Goal: Task Accomplishment & Management: Manage account settings

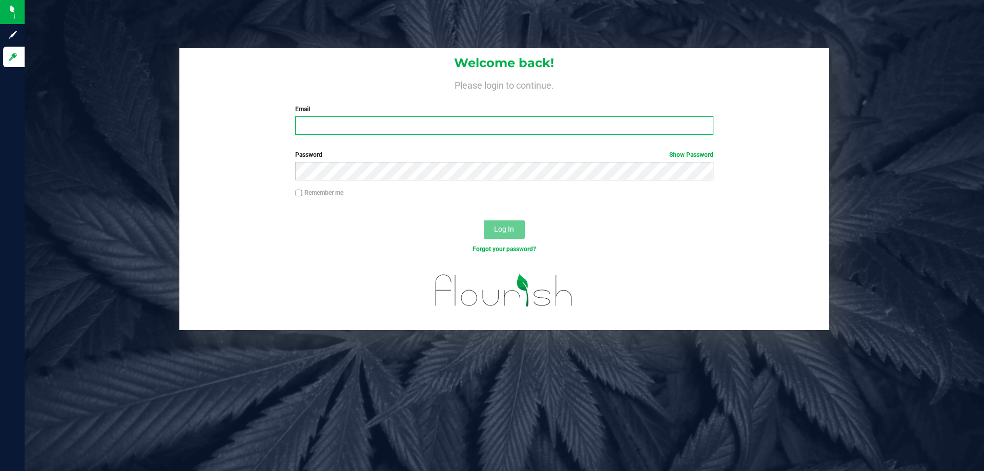
click at [344, 125] on input "Email" at bounding box center [504, 125] width 418 height 18
type input "[EMAIL_ADDRESS][DOMAIN_NAME]"
click at [484, 220] on button "Log In" at bounding box center [504, 229] width 41 height 18
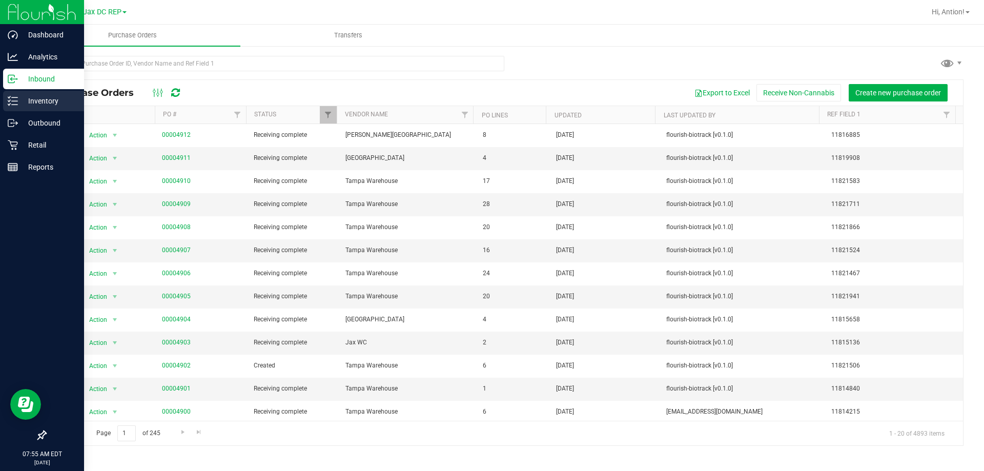
click at [38, 100] on p "Inventory" at bounding box center [48, 101] width 61 height 12
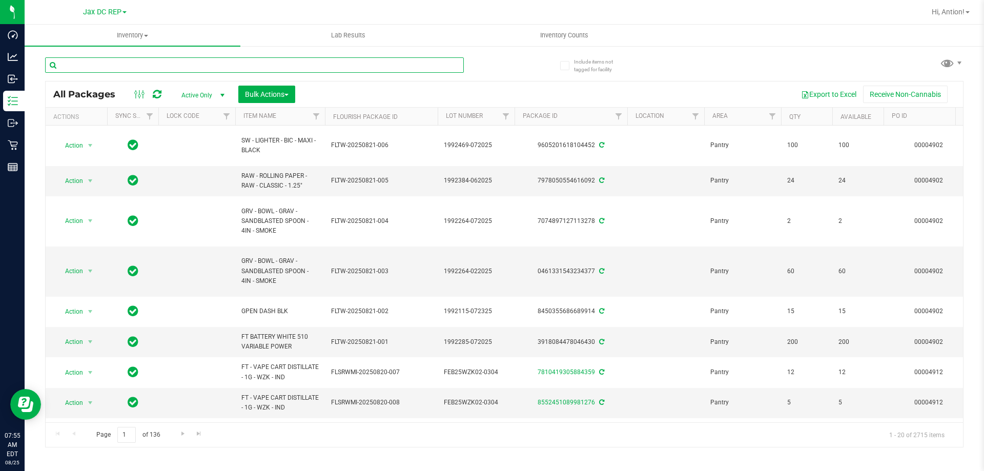
click at [199, 68] on input "text" at bounding box center [254, 64] width 419 height 15
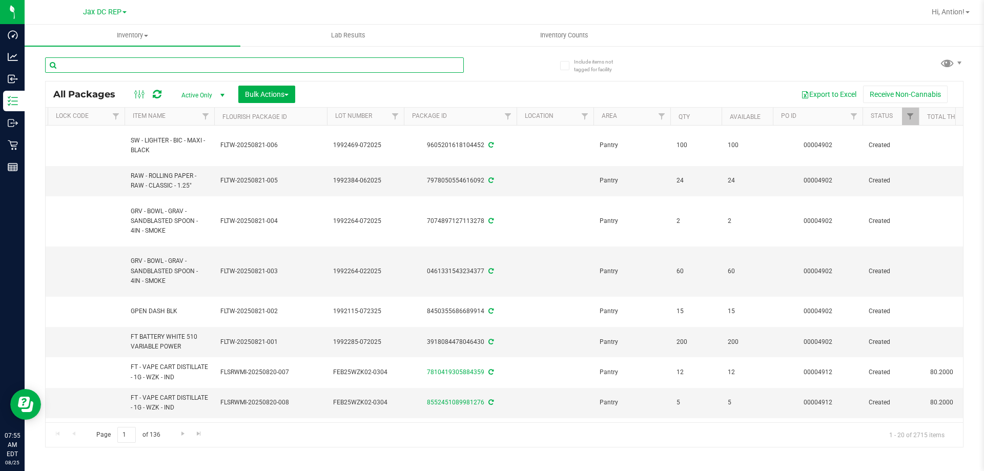
scroll to position [0, 117]
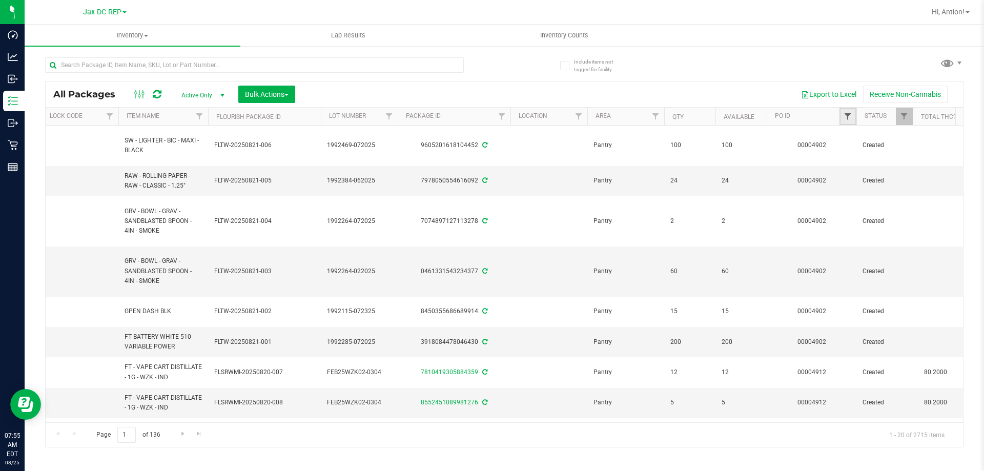
click at [849, 116] on span "Filter" at bounding box center [847, 116] width 8 height 8
click at [880, 137] on input "text" at bounding box center [898, 138] width 106 height 15
type input "4911"
click at [869, 162] on button "Filter" at bounding box center [869, 166] width 49 height 23
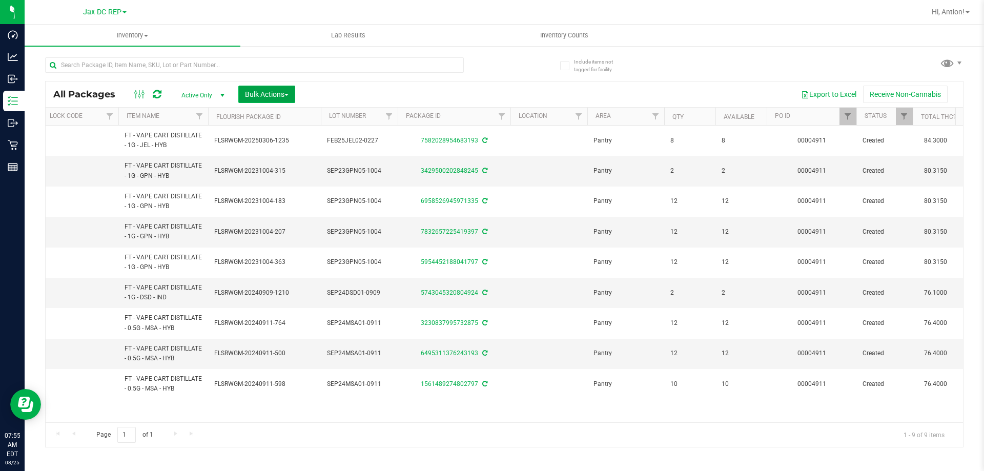
click at [282, 90] on span "Bulk Actions" at bounding box center [267, 94] width 44 height 8
click at [268, 196] on span "Lock/Unlock packages" at bounding box center [279, 193] width 70 height 8
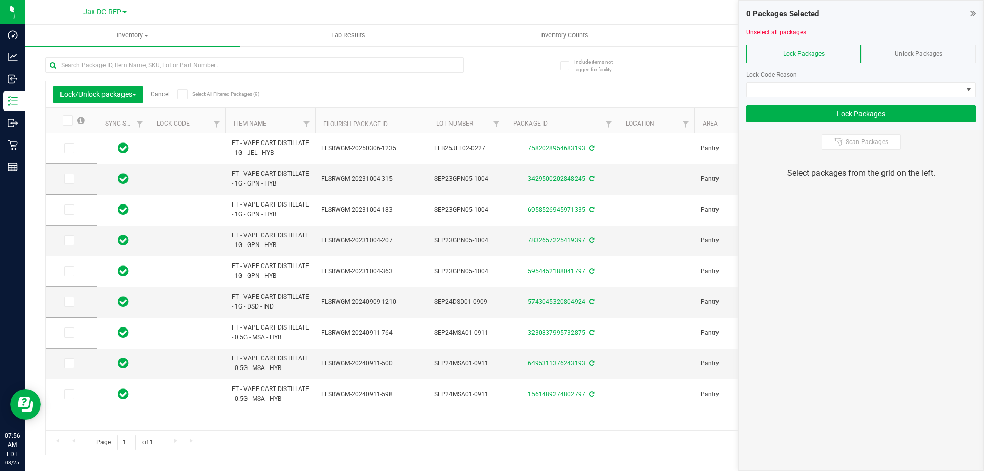
click at [185, 94] on icon at bounding box center [182, 94] width 7 height 0
click at [0, 0] on input "Select All Filtered Packages (9)" at bounding box center [0, 0] width 0 height 0
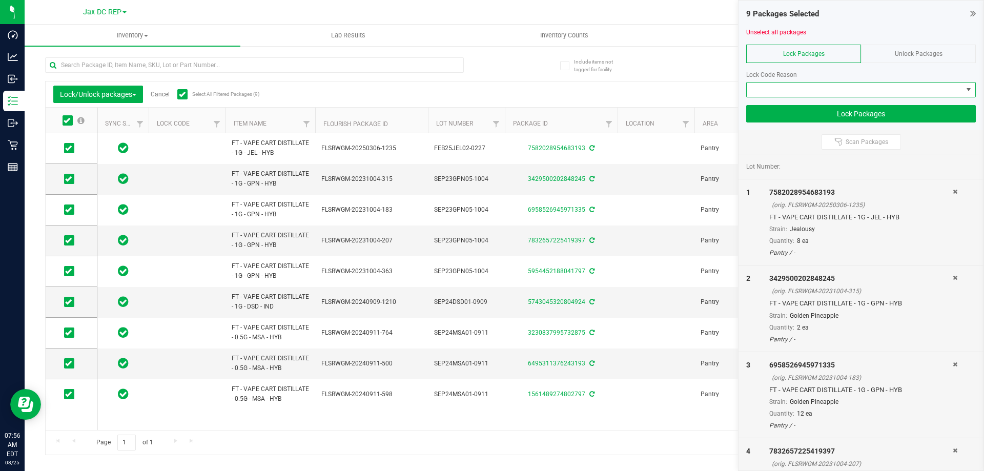
click at [848, 88] on span at bounding box center [854, 89] width 216 height 14
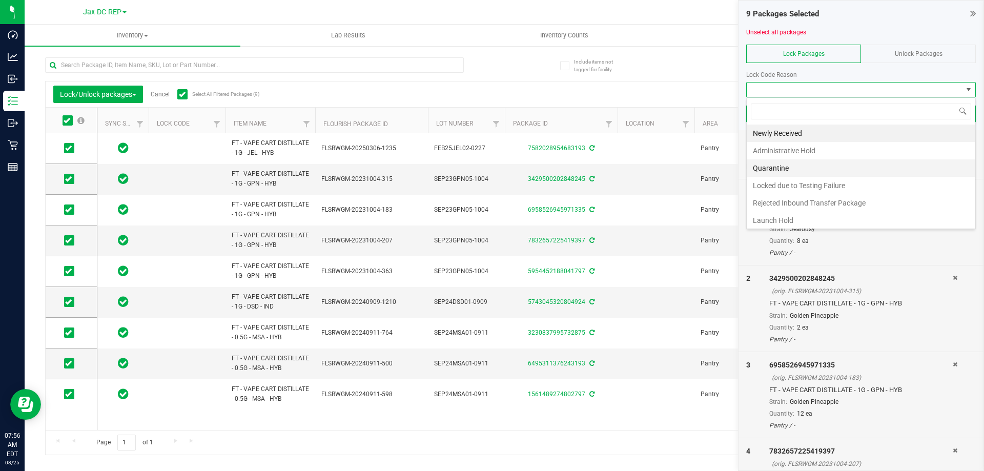
scroll to position [2, 0]
click at [811, 170] on li "Quarantine" at bounding box center [860, 165] width 228 height 17
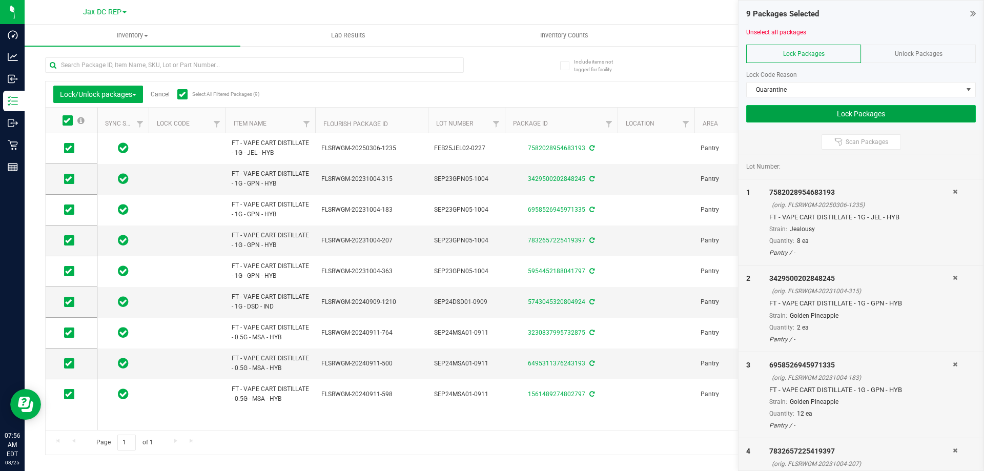
click at [787, 114] on button "Lock Packages" at bounding box center [861, 113] width 230 height 17
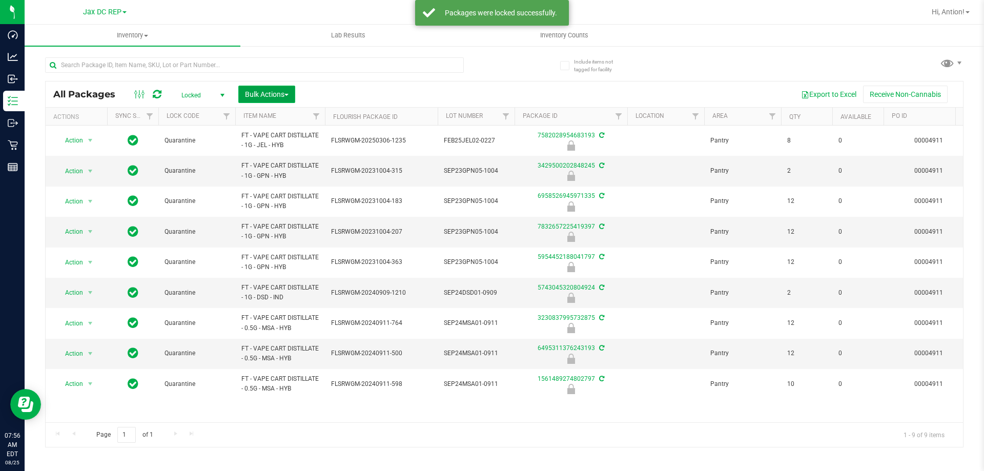
click at [285, 98] on button "Bulk Actions" at bounding box center [266, 94] width 57 height 17
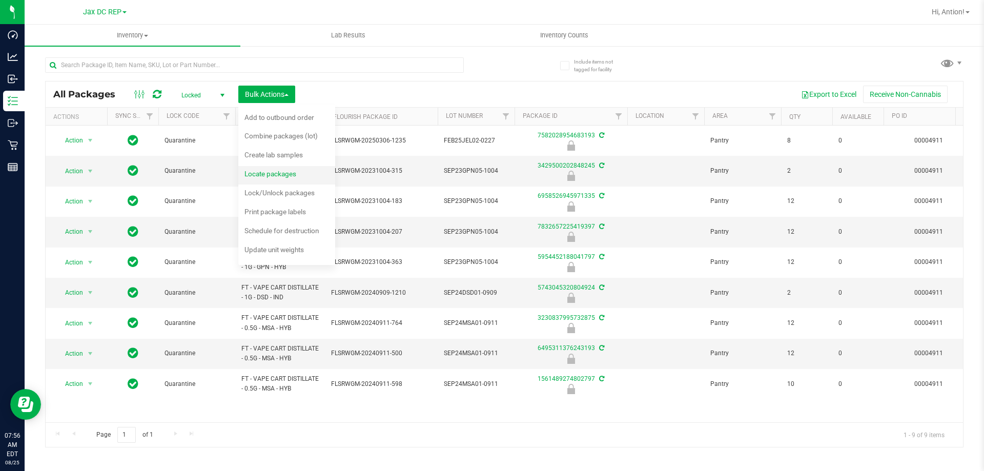
click at [271, 173] on span "Locate packages" at bounding box center [270, 174] width 52 height 8
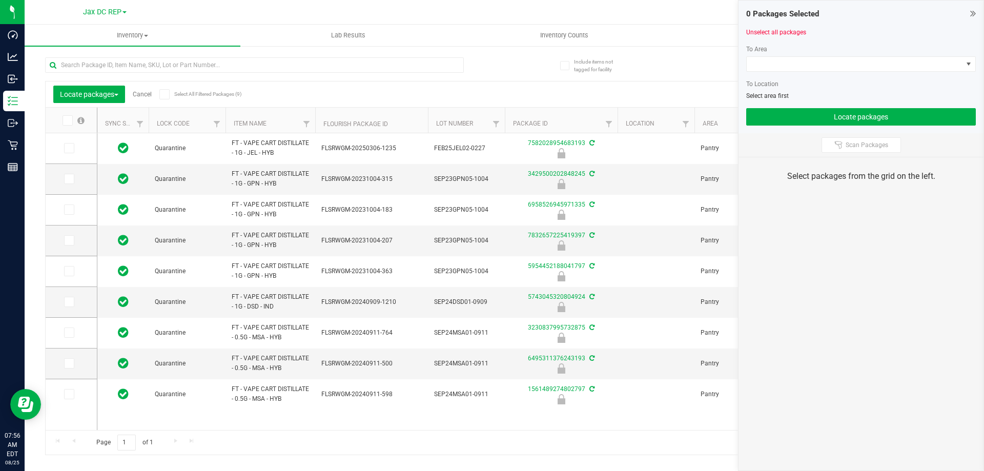
click at [168, 94] on icon at bounding box center [164, 94] width 7 height 0
click at [0, 0] on input "Select All Filtered Packages (9)" at bounding box center [0, 0] width 0 height 0
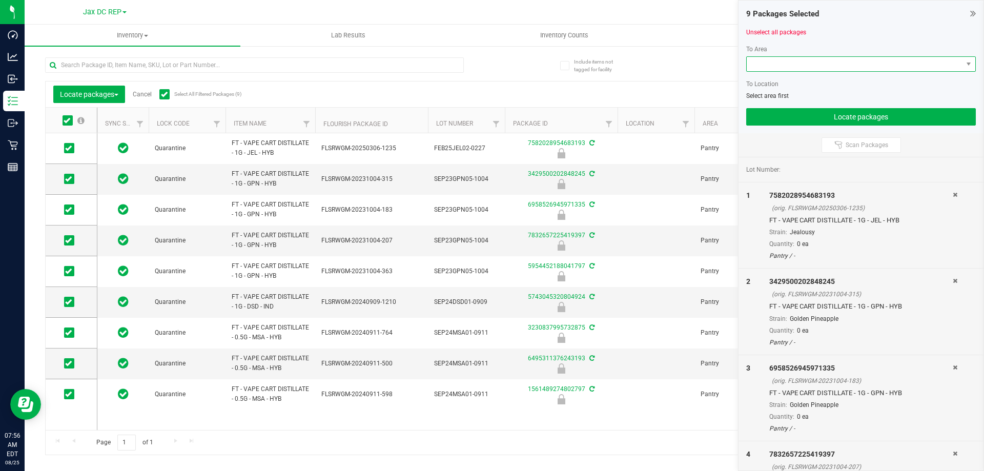
click at [818, 65] on span at bounding box center [854, 64] width 216 height 14
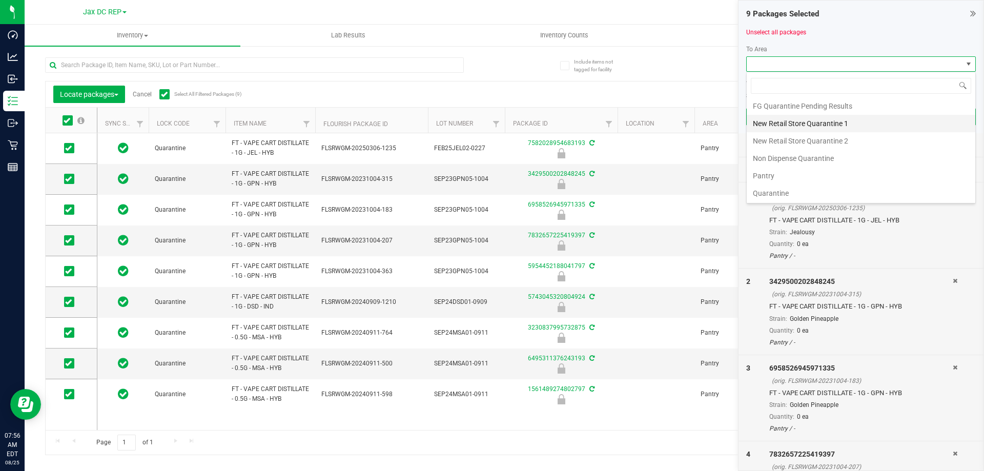
scroll to position [54, 0]
click at [798, 157] on li "Non Dispense Quarantine" at bounding box center [860, 157] width 228 height 17
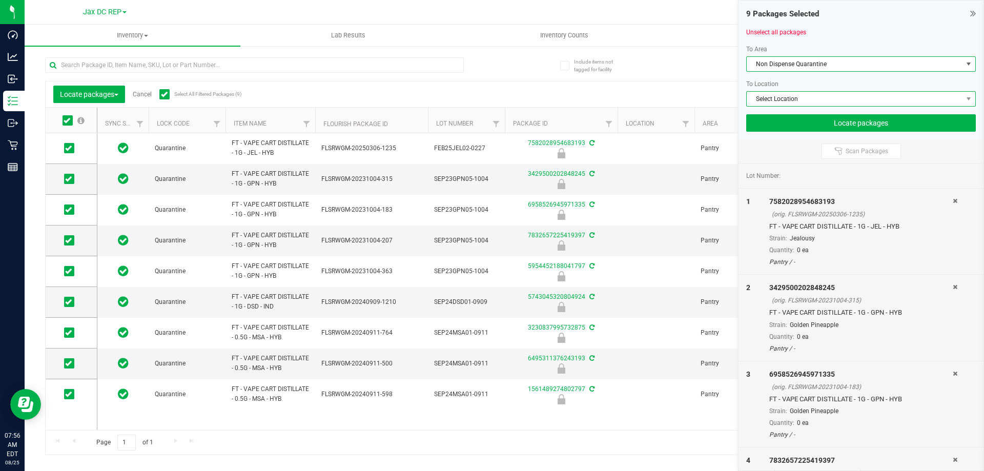
click at [811, 94] on span "Select Location" at bounding box center [854, 99] width 216 height 14
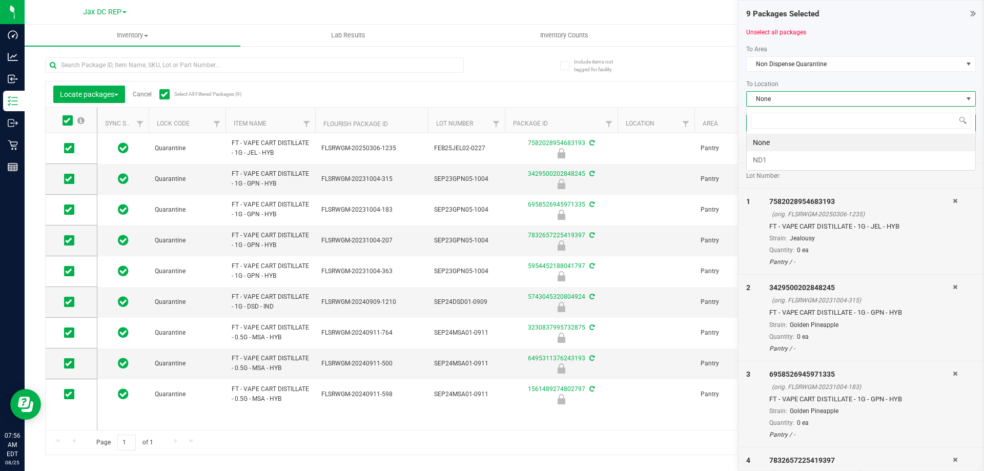
scroll to position [15, 230]
click at [799, 156] on li "ND1" at bounding box center [860, 159] width 228 height 17
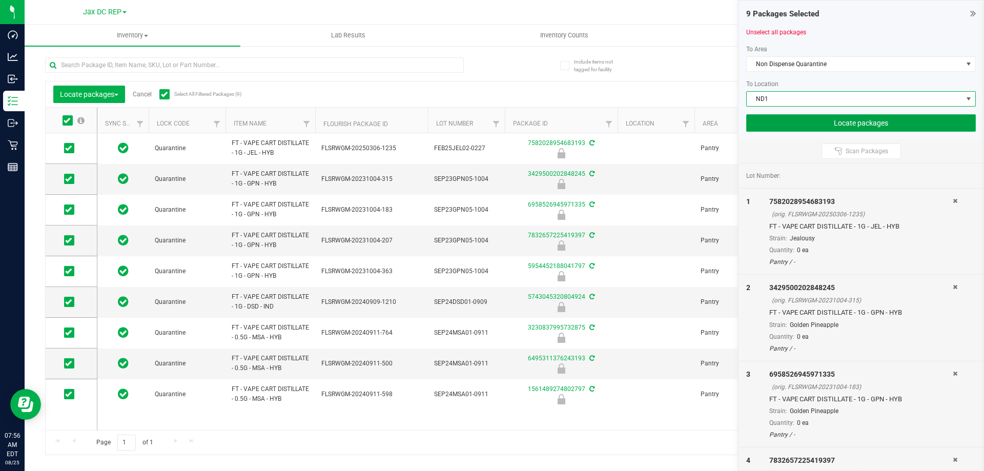
click at [808, 124] on button "Locate packages" at bounding box center [861, 122] width 230 height 17
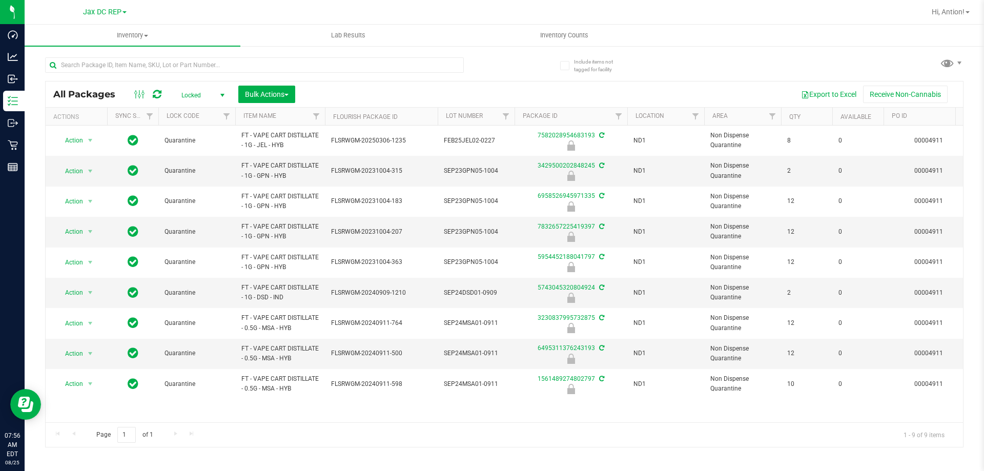
scroll to position [0, 132]
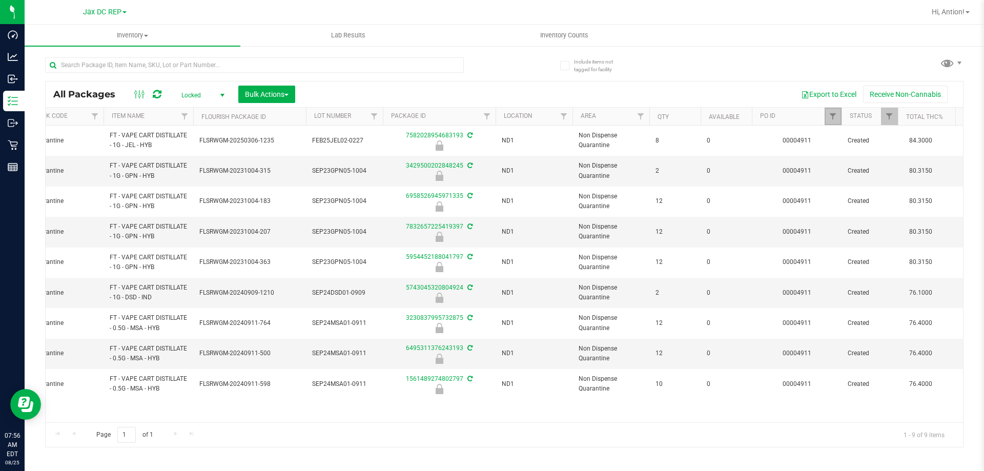
click at [835, 121] on link "Filter" at bounding box center [832, 116] width 17 height 17
type input "4904"
click at [830, 155] on button "Filter" at bounding box center [854, 166] width 49 height 23
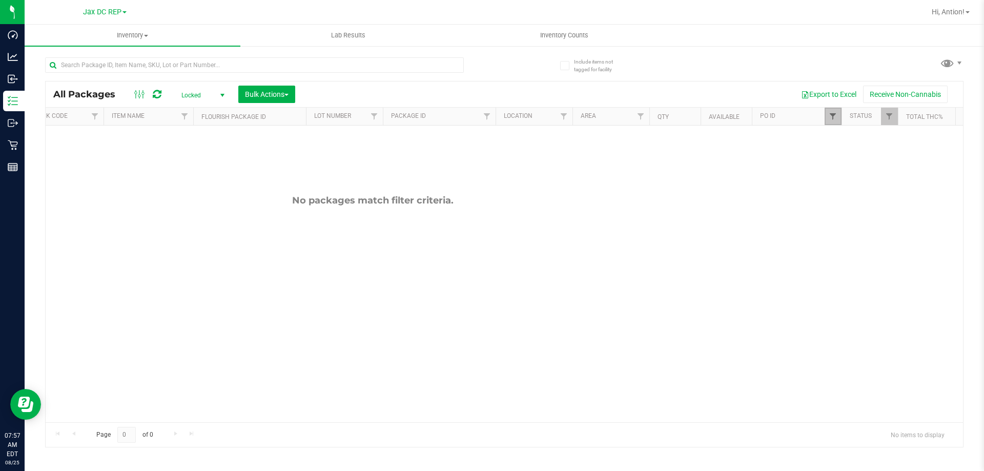
click at [830, 118] on span "Filter" at bounding box center [832, 116] width 8 height 8
click at [855, 140] on input "4904" at bounding box center [883, 138] width 106 height 15
click at [567, 333] on div "No packages match filter criteria." at bounding box center [372, 309] width 917 height 366
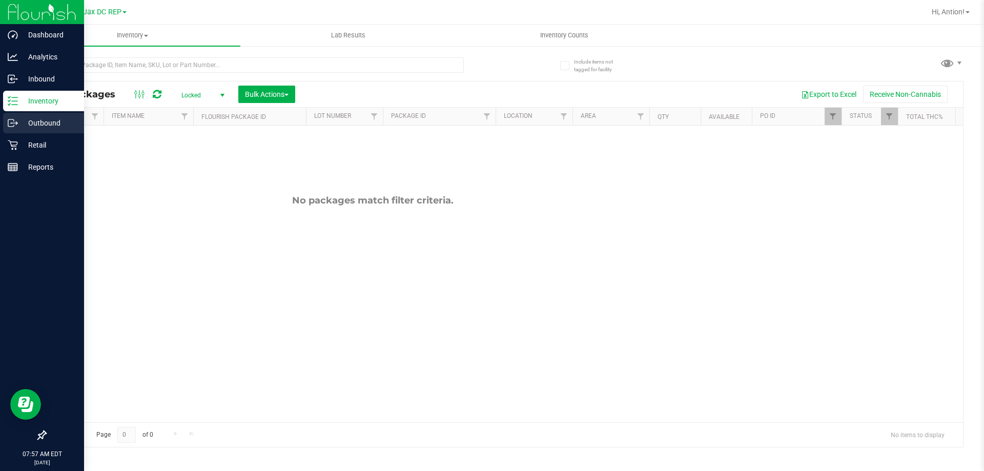
click at [26, 126] on p "Outbound" at bounding box center [48, 123] width 61 height 12
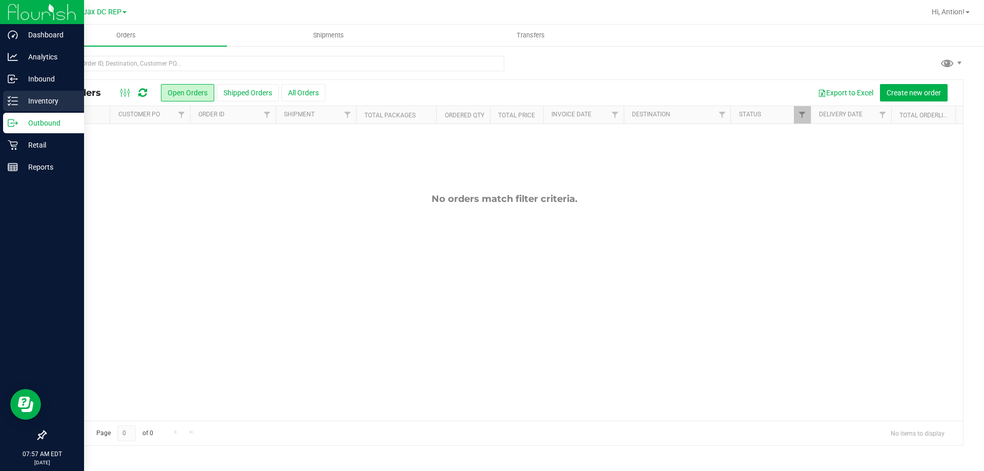
click at [41, 104] on p "Inventory" at bounding box center [48, 101] width 61 height 12
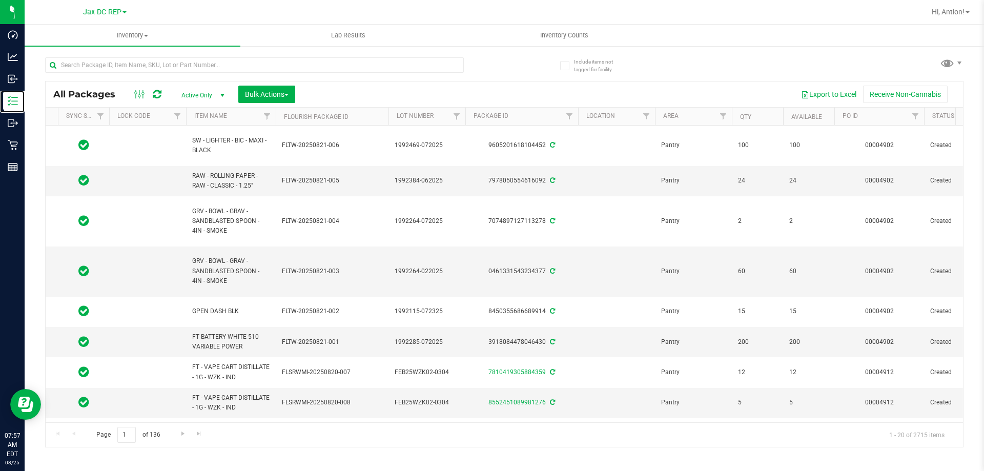
scroll to position [0, 184]
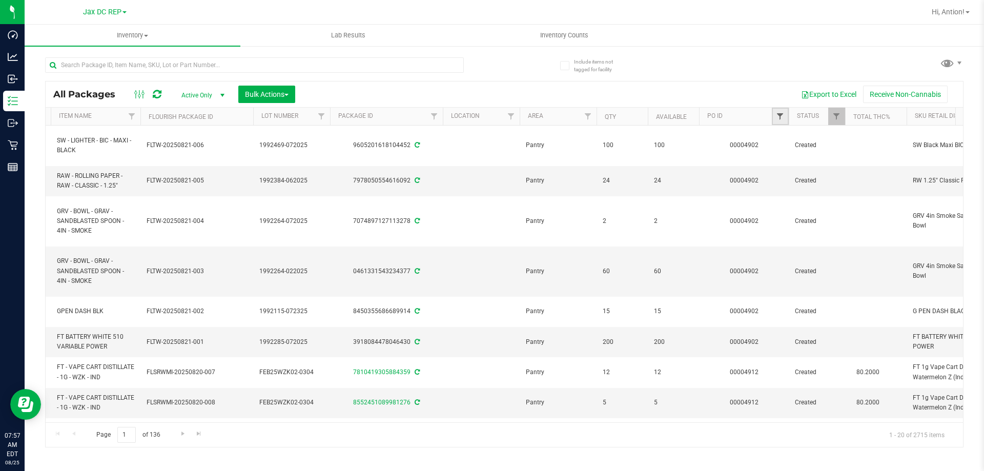
click at [776, 120] on span "Filter" at bounding box center [780, 116] width 8 height 8
type input "4904"
click at [778, 155] on button "Filter" at bounding box center [802, 166] width 49 height 23
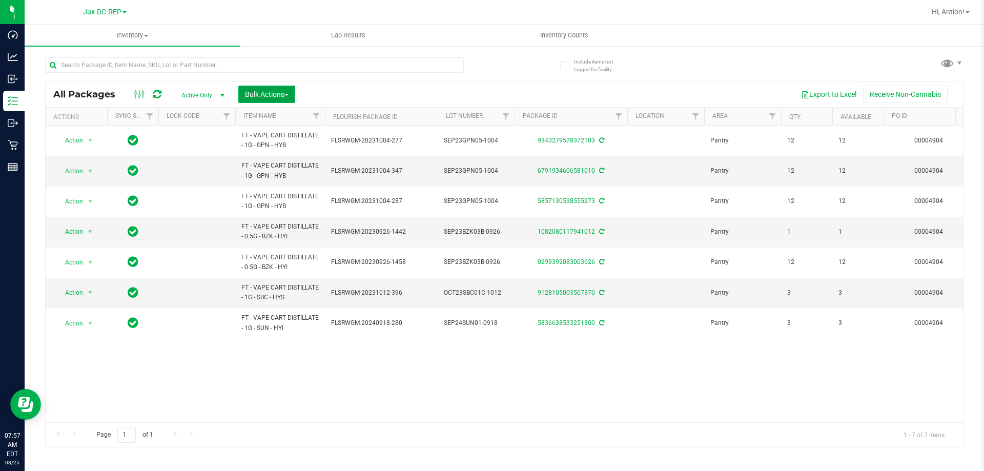
click at [282, 95] on span "Bulk Actions" at bounding box center [267, 94] width 44 height 8
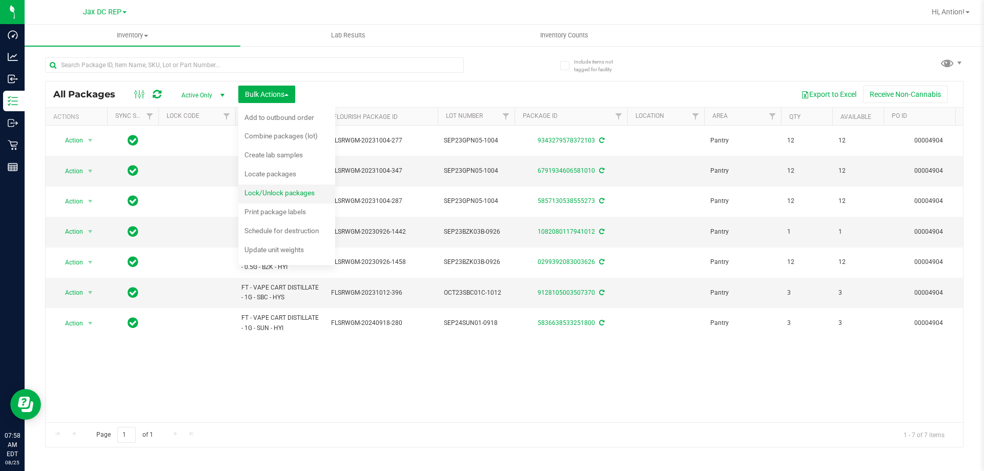
click at [285, 197] on span "Lock/Unlock packages" at bounding box center [279, 193] width 70 height 8
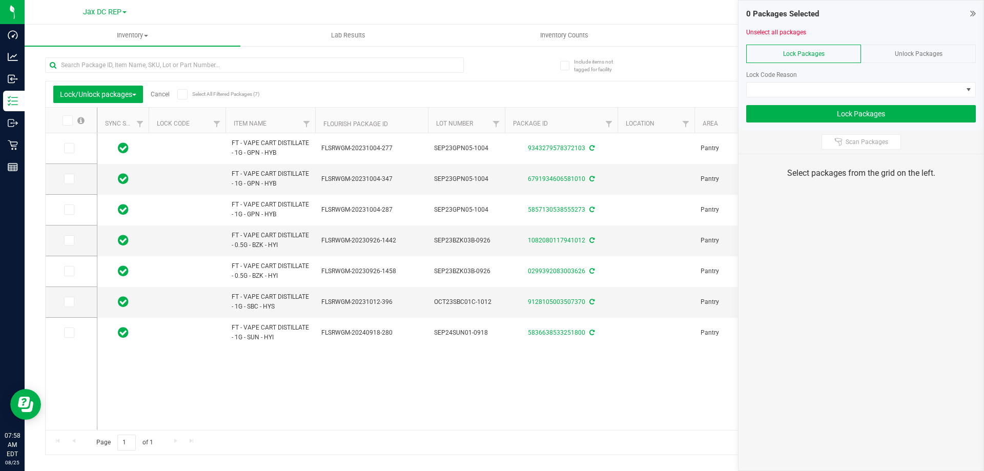
click at [183, 94] on icon at bounding box center [182, 94] width 7 height 0
click at [0, 0] on input "Select All Filtered Packages (7)" at bounding box center [0, 0] width 0 height 0
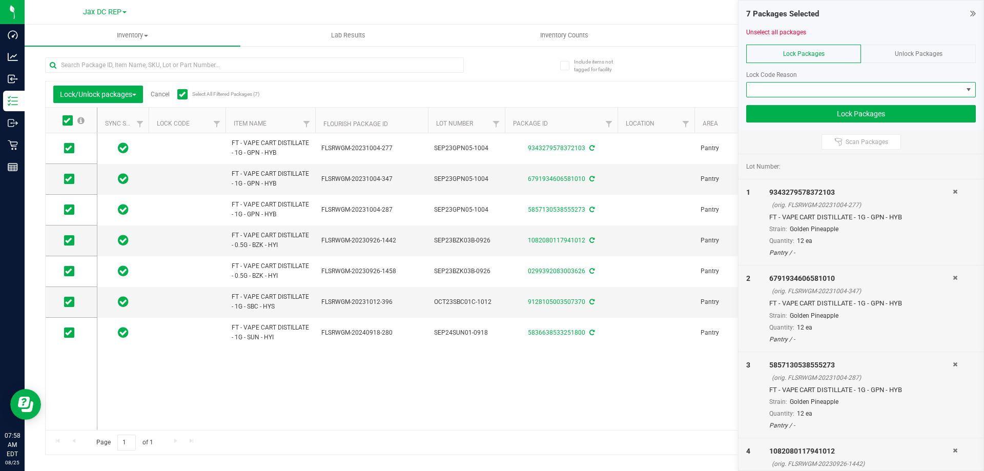
click at [848, 87] on span at bounding box center [854, 89] width 216 height 14
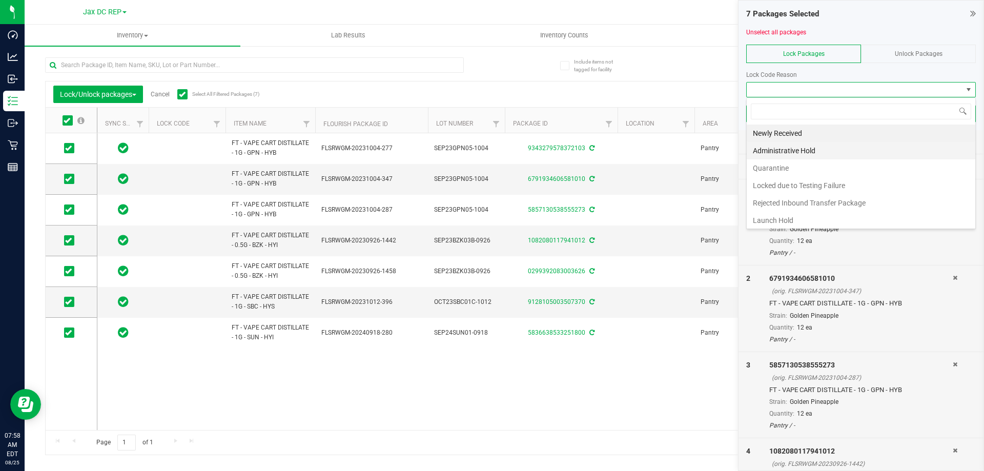
scroll to position [15, 230]
click at [818, 164] on li "Quarantine" at bounding box center [860, 167] width 228 height 17
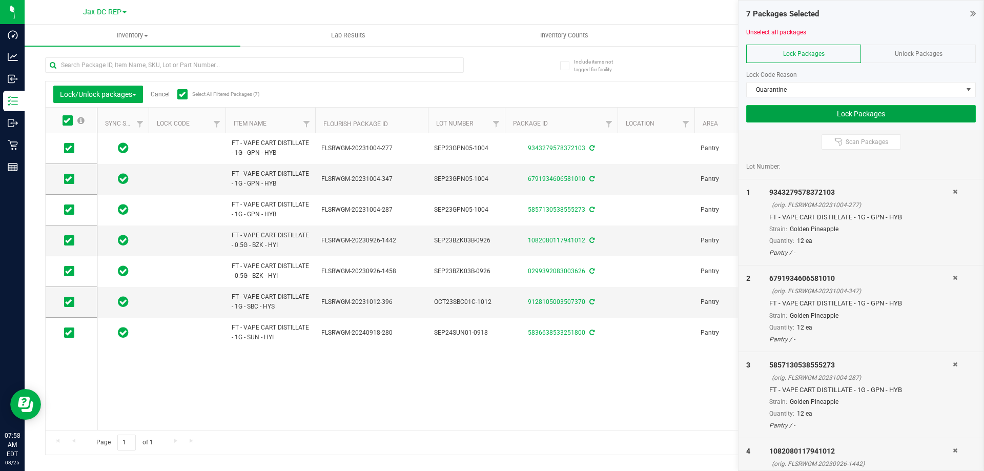
click at [810, 109] on button "Lock Packages" at bounding box center [861, 113] width 230 height 17
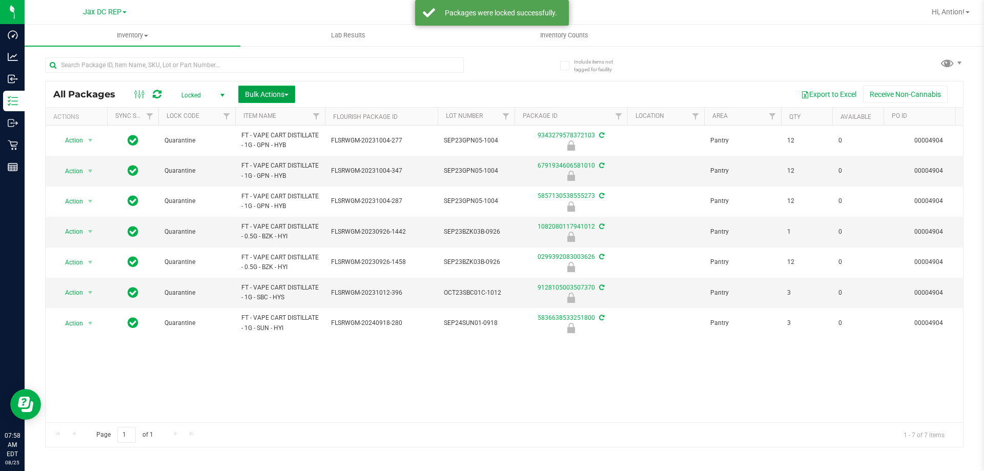
click at [271, 96] on span "Bulk Actions" at bounding box center [267, 94] width 44 height 8
click at [273, 175] on span "Locate packages" at bounding box center [270, 174] width 52 height 8
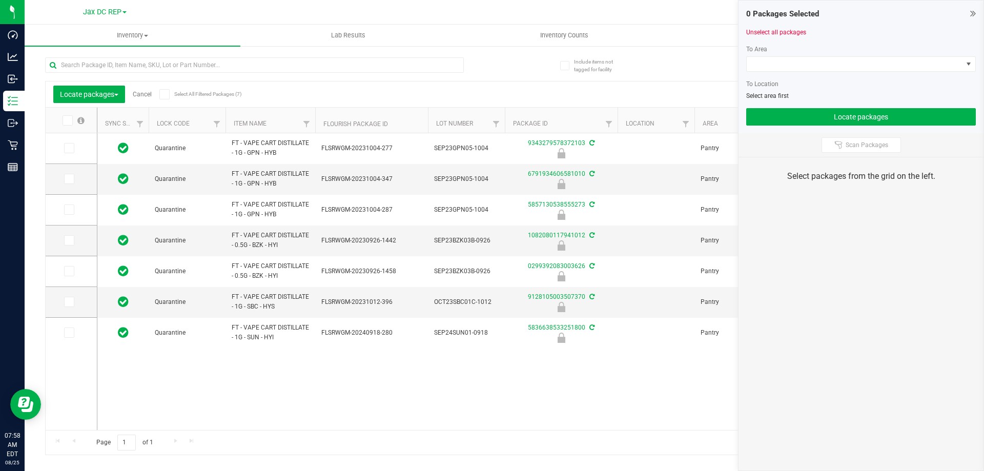
click at [163, 98] on span at bounding box center [164, 94] width 10 height 10
click at [0, 0] on input "Select All Filtered Packages (7)" at bounding box center [0, 0] width 0 height 0
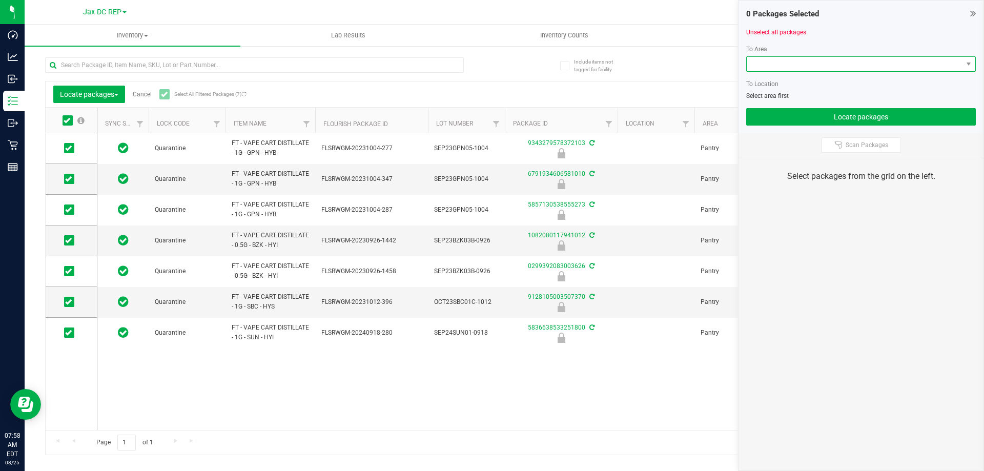
click at [800, 67] on span at bounding box center [854, 64] width 216 height 14
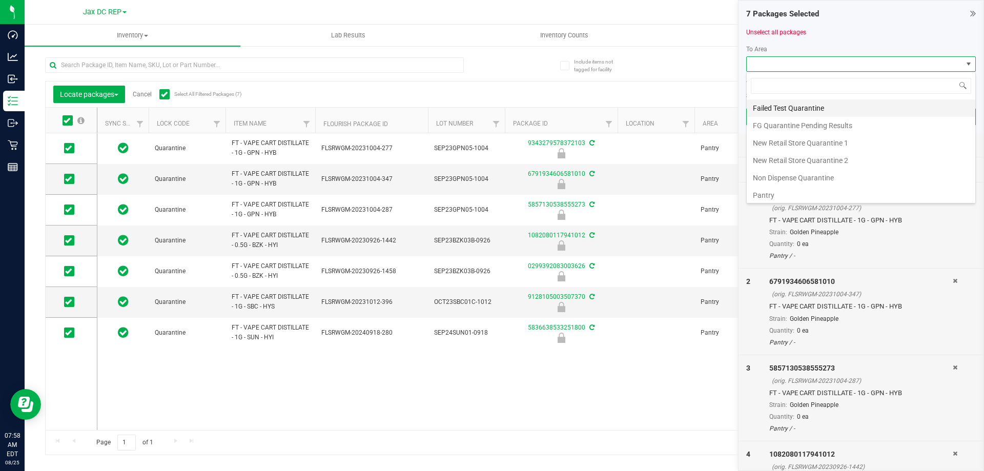
scroll to position [51, 0]
click at [805, 157] on li "Non Dispense Quarantine" at bounding box center [860, 160] width 228 height 17
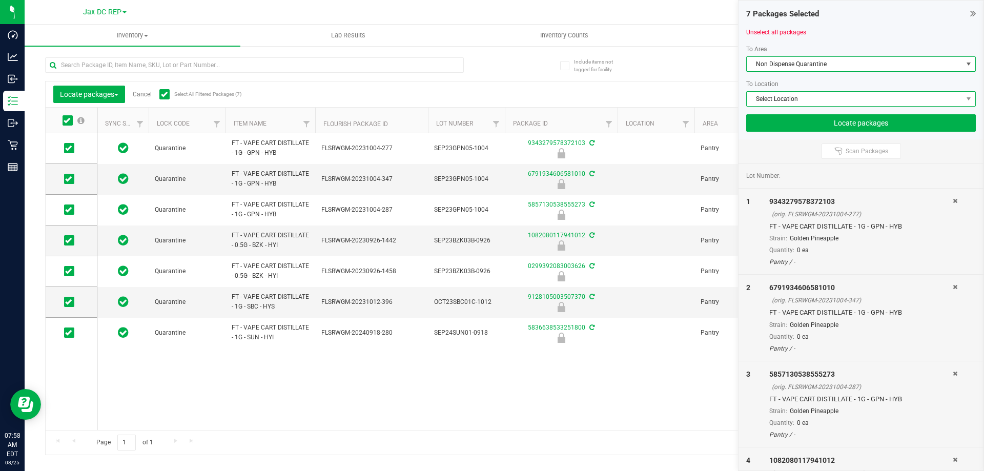
click at [814, 102] on span "Select Location" at bounding box center [854, 99] width 216 height 14
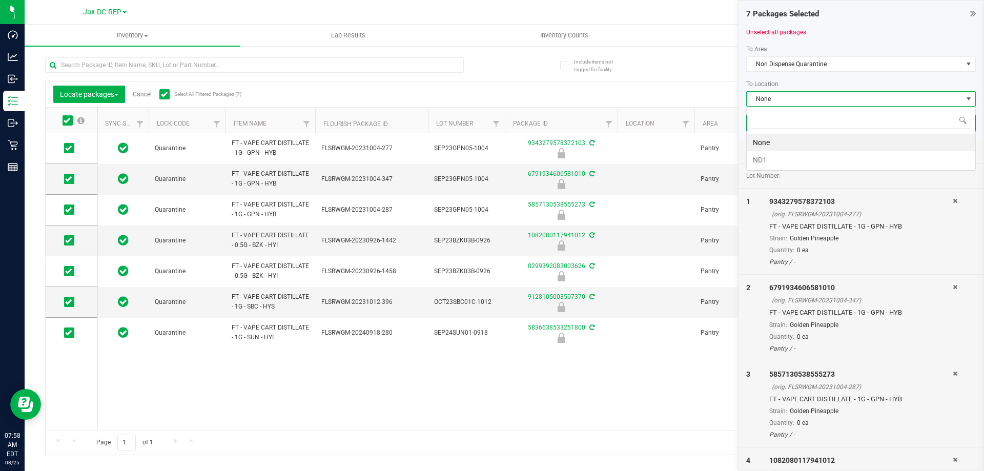
scroll to position [15, 230]
click at [808, 154] on li "ND1" at bounding box center [860, 159] width 228 height 17
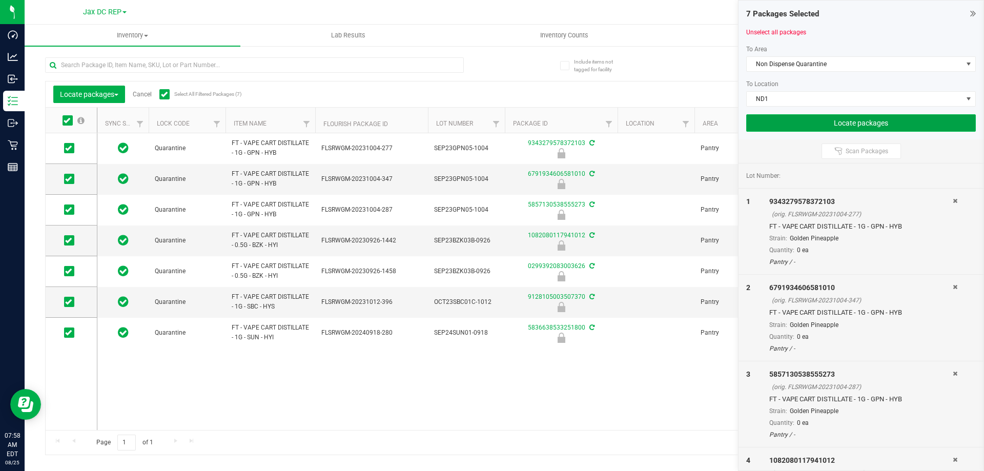
click at [818, 124] on button "Locate packages" at bounding box center [861, 122] width 230 height 17
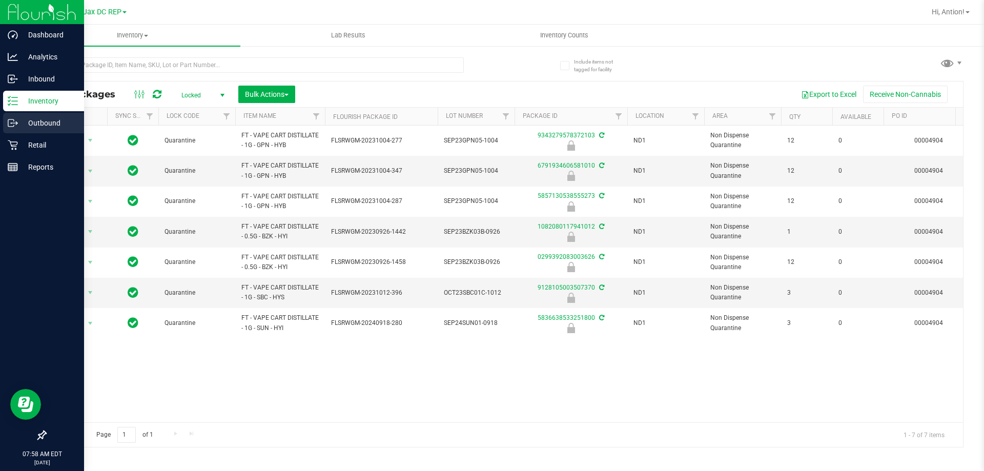
click at [27, 121] on p "Outbound" at bounding box center [48, 123] width 61 height 12
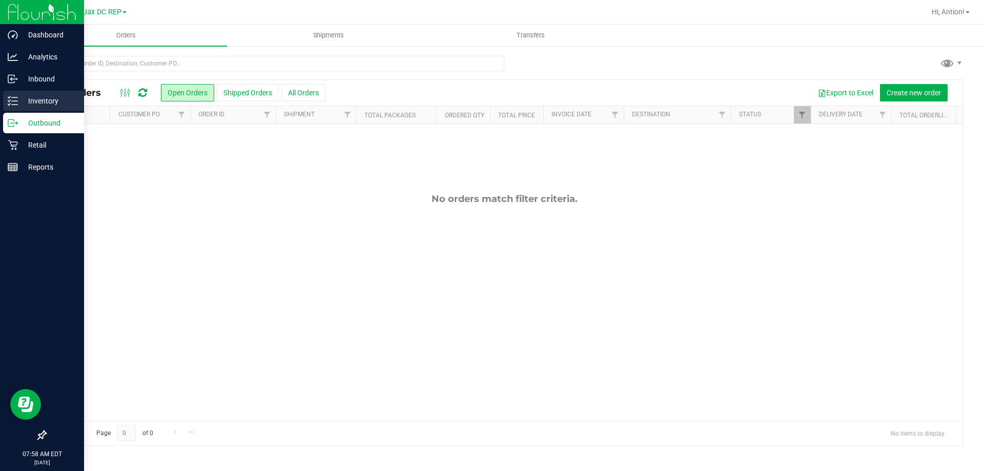
click at [39, 99] on p "Inventory" at bounding box center [48, 101] width 61 height 12
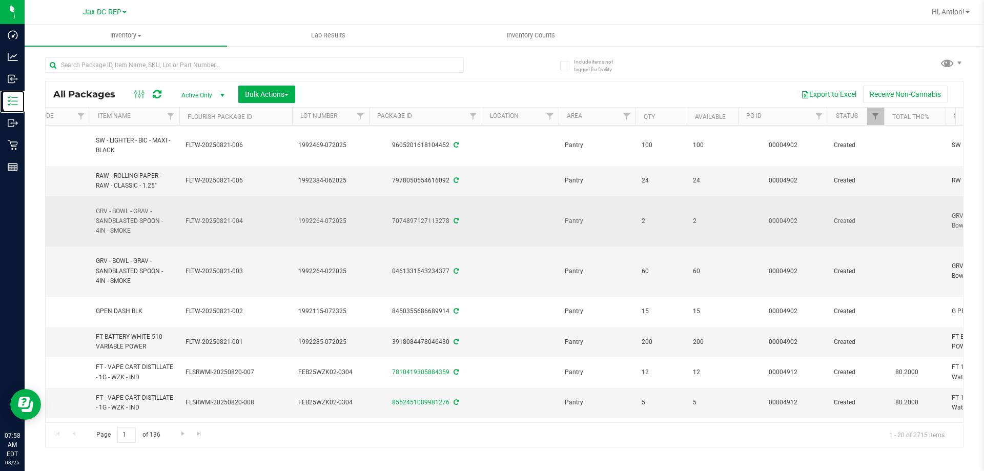
scroll to position [0, 232]
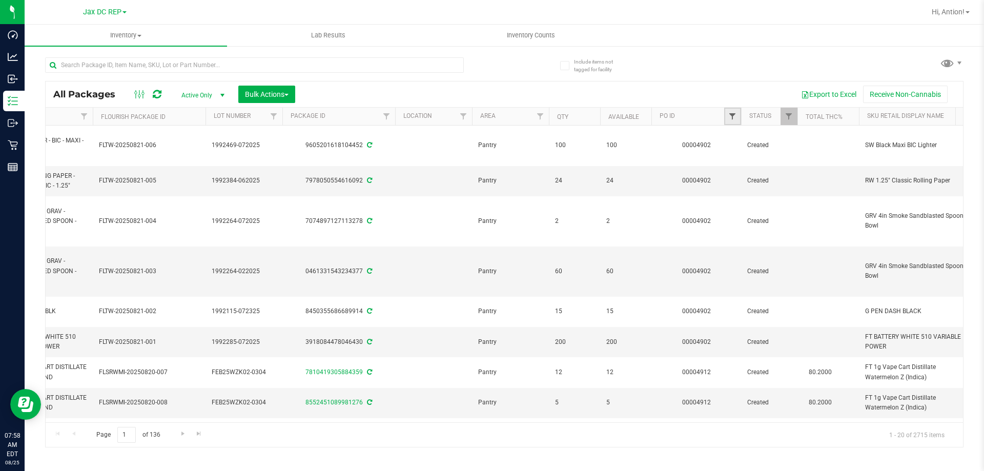
click at [736, 115] on span "Filter" at bounding box center [732, 116] width 8 height 8
click at [754, 138] on input "text" at bounding box center [783, 138] width 106 height 15
click at [730, 155] on button "Filter" at bounding box center [754, 166] width 49 height 23
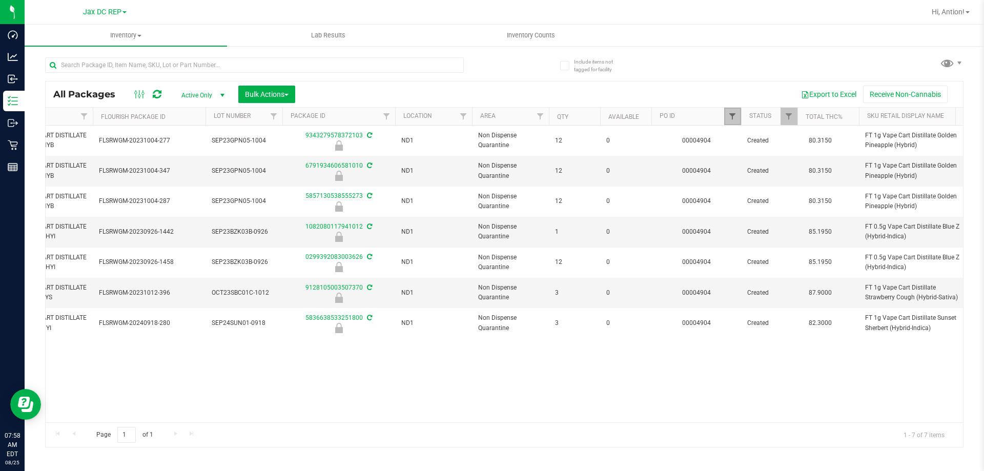
click at [731, 116] on span "Filter" at bounding box center [732, 116] width 8 height 8
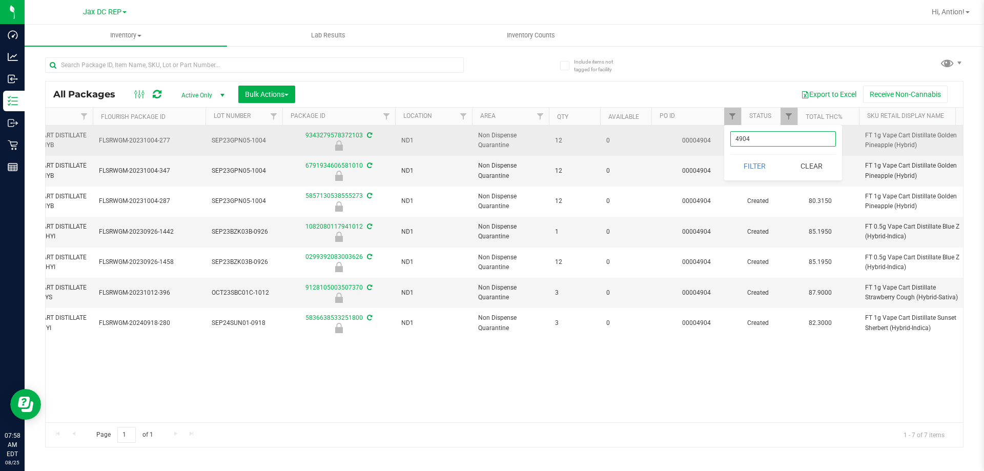
drag, startPoint x: 759, startPoint y: 139, endPoint x: 651, endPoint y: 135, distance: 108.7
click at [651, 135] on body "Dashboard Analytics Inbound Inventory Outbound Retail Reports 07:58 AM EDT [DAT…" at bounding box center [492, 235] width 984 height 471
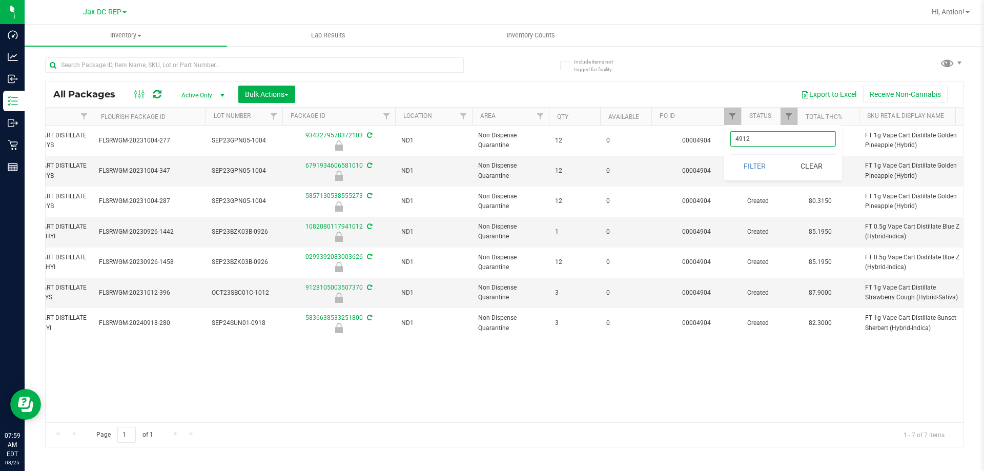
type input "4912"
click at [730, 155] on button "Filter" at bounding box center [754, 166] width 49 height 23
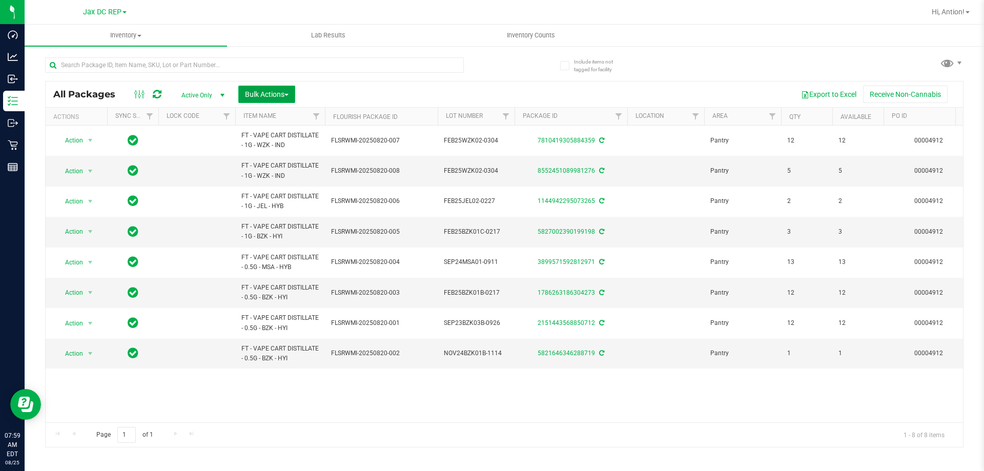
click at [284, 97] on span "Bulk Actions" at bounding box center [267, 94] width 44 height 8
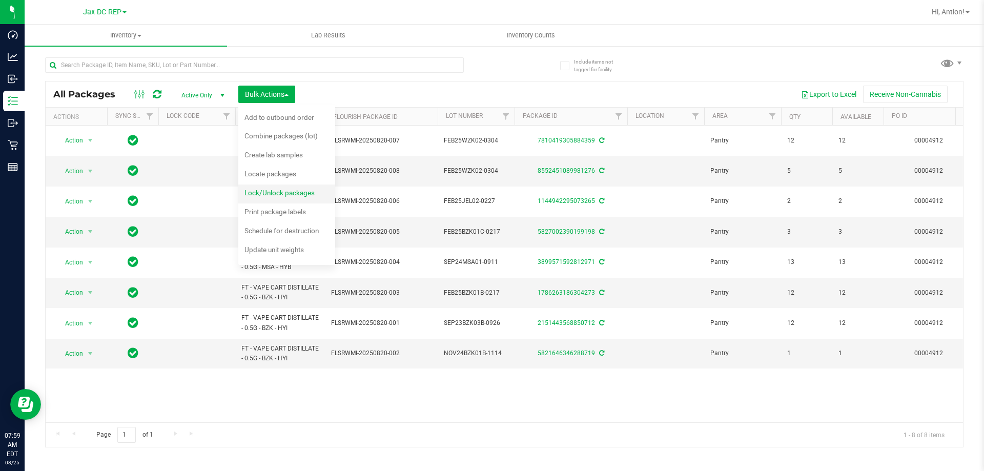
click at [281, 192] on span "Lock/Unlock packages" at bounding box center [279, 193] width 70 height 8
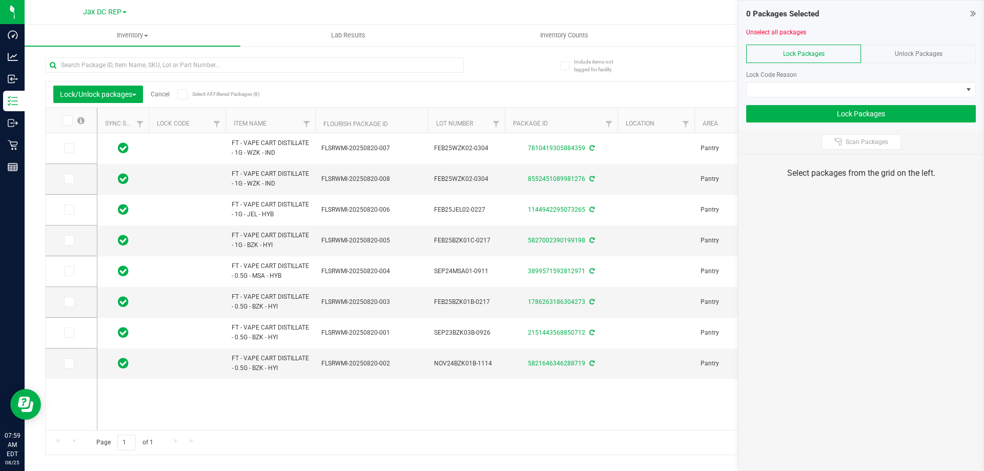
click at [184, 94] on icon at bounding box center [182, 94] width 7 height 0
click at [0, 0] on input "Select All Filtered Packages (8)" at bounding box center [0, 0] width 0 height 0
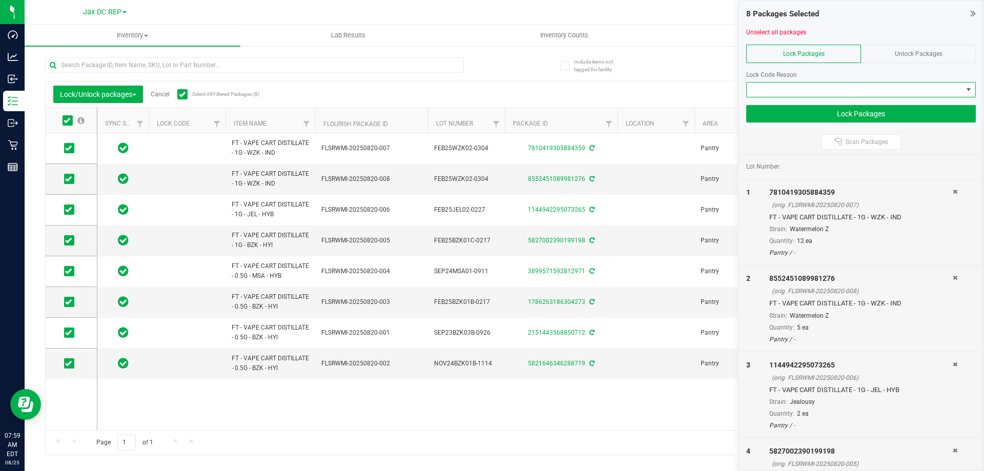
click at [925, 92] on span at bounding box center [854, 89] width 216 height 14
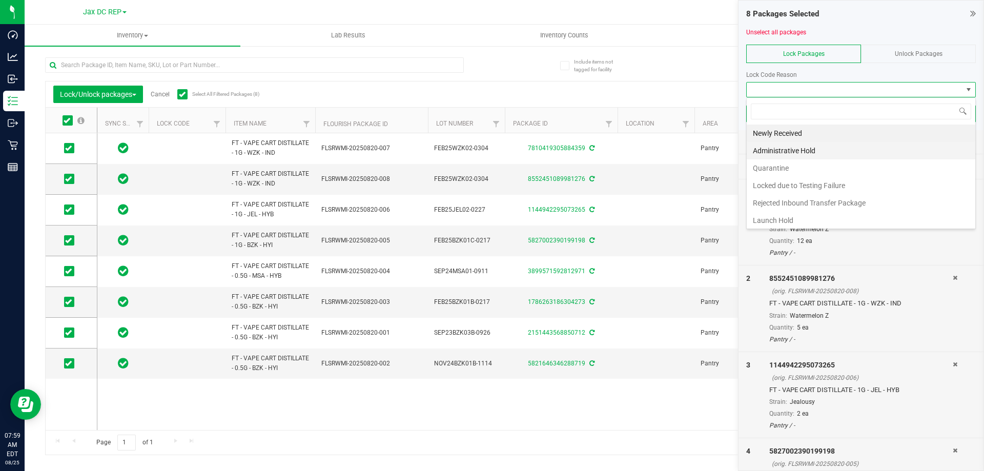
scroll to position [2, 0]
click at [821, 165] on li "Quarantine" at bounding box center [860, 165] width 228 height 17
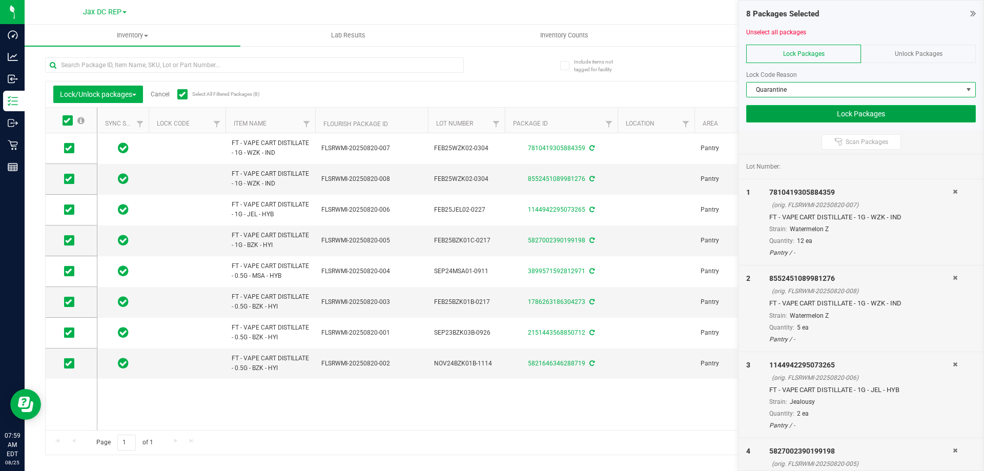
click at [815, 113] on button "Lock Packages" at bounding box center [861, 113] width 230 height 17
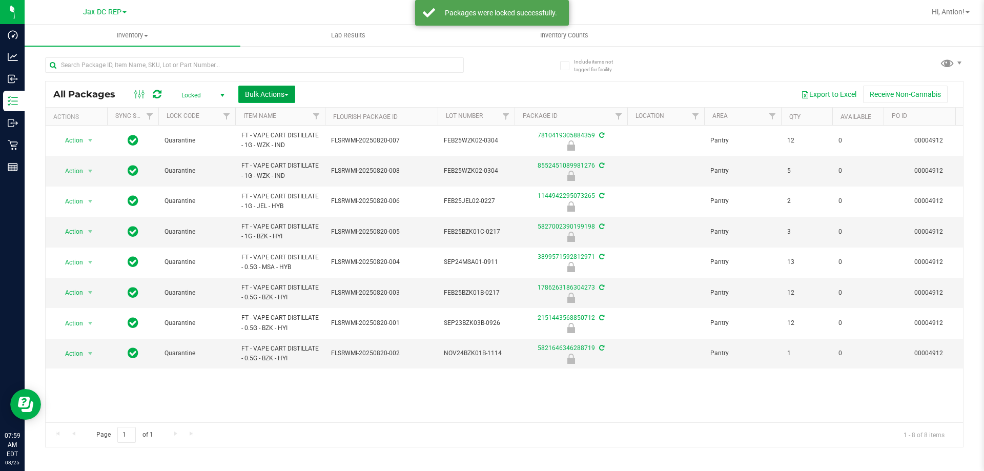
click at [286, 94] on span "button" at bounding box center [286, 95] width 4 height 2
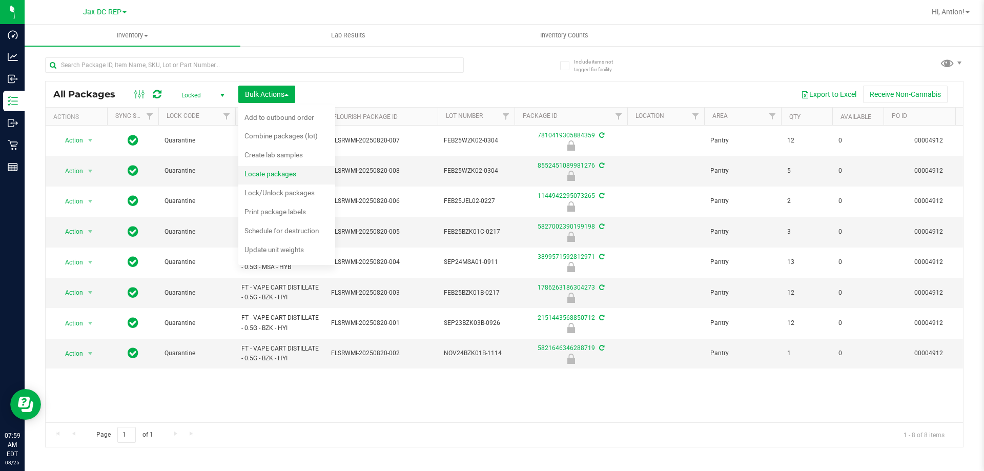
click at [282, 173] on span "Locate packages" at bounding box center [270, 174] width 52 height 8
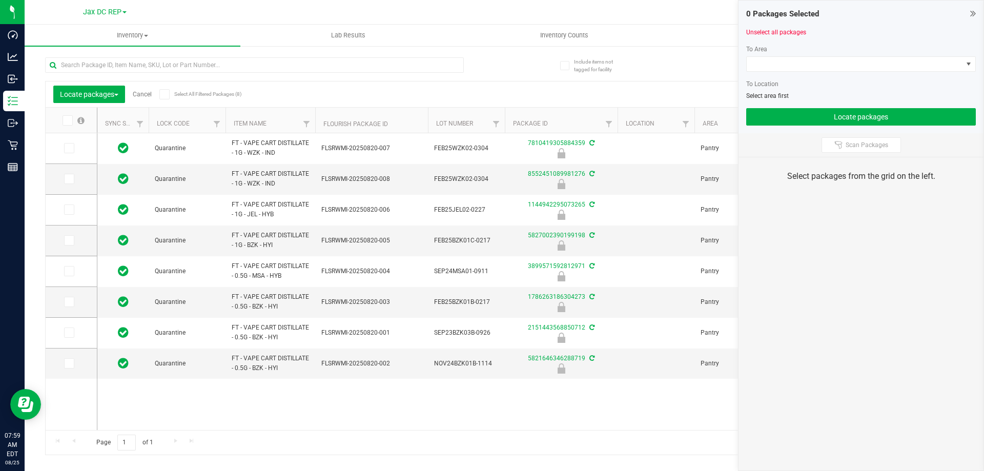
click at [167, 94] on icon at bounding box center [164, 94] width 7 height 0
click at [0, 0] on input "Select All Filtered Packages (8)" at bounding box center [0, 0] width 0 height 0
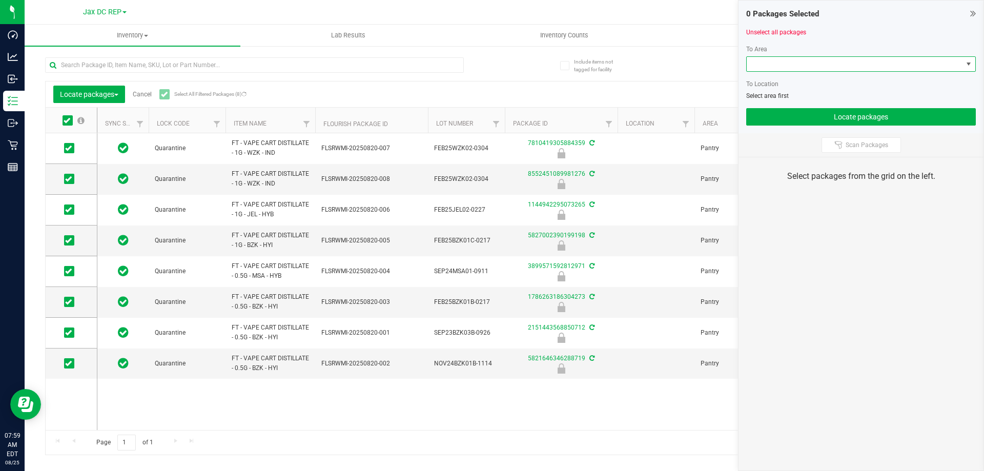
click at [849, 66] on span at bounding box center [854, 64] width 216 height 14
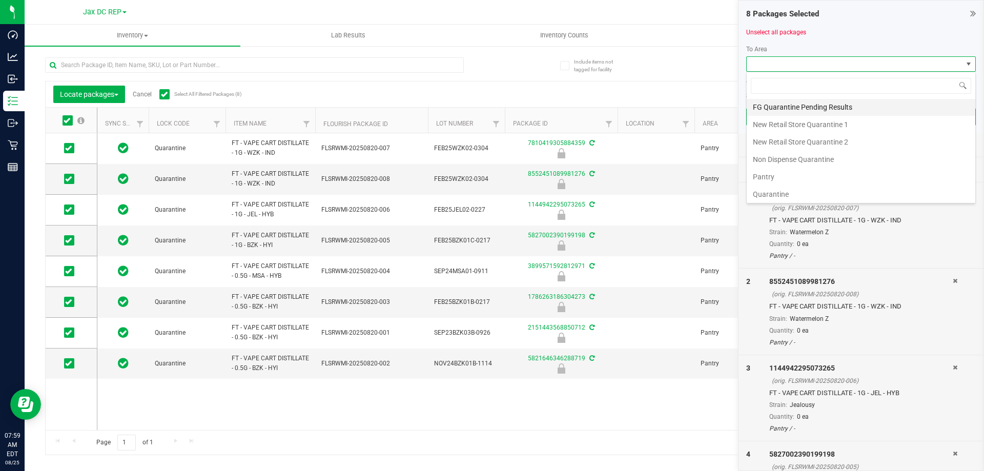
scroll to position [54, 0]
click at [827, 154] on li "Non Dispense Quarantine" at bounding box center [860, 157] width 228 height 17
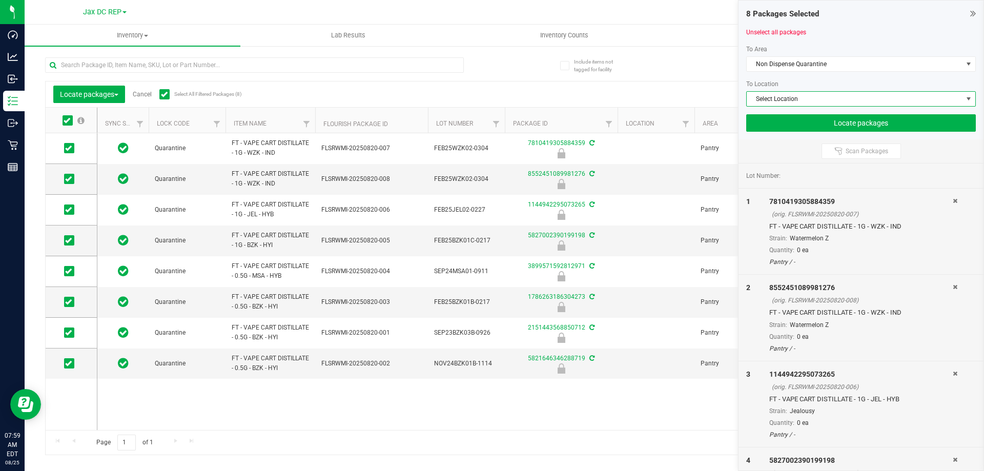
click at [805, 105] on span "Select Location" at bounding box center [854, 99] width 216 height 14
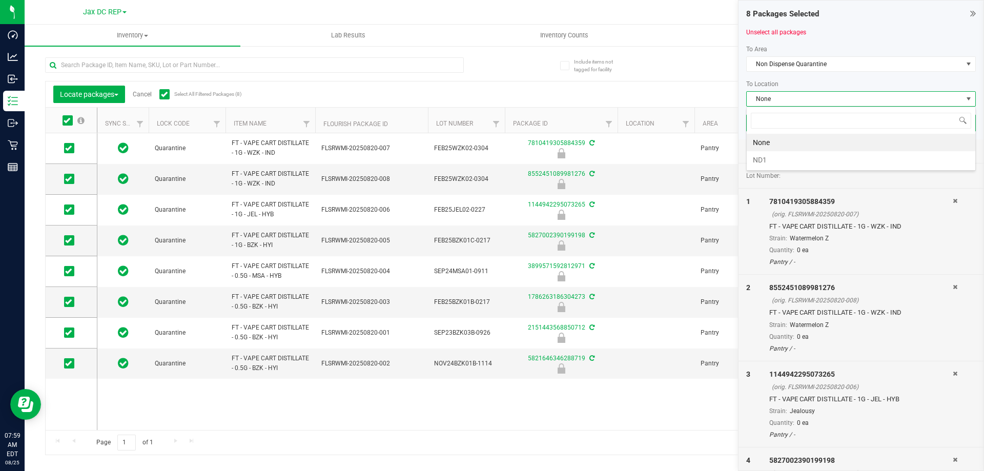
scroll to position [15, 230]
click at [783, 158] on li "ND1" at bounding box center [860, 159] width 228 height 17
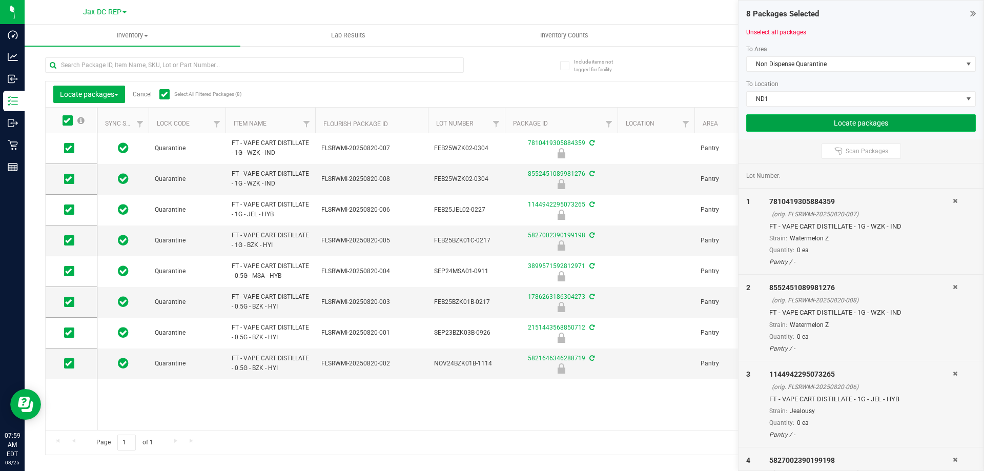
click at [787, 120] on button "Locate packages" at bounding box center [861, 122] width 230 height 17
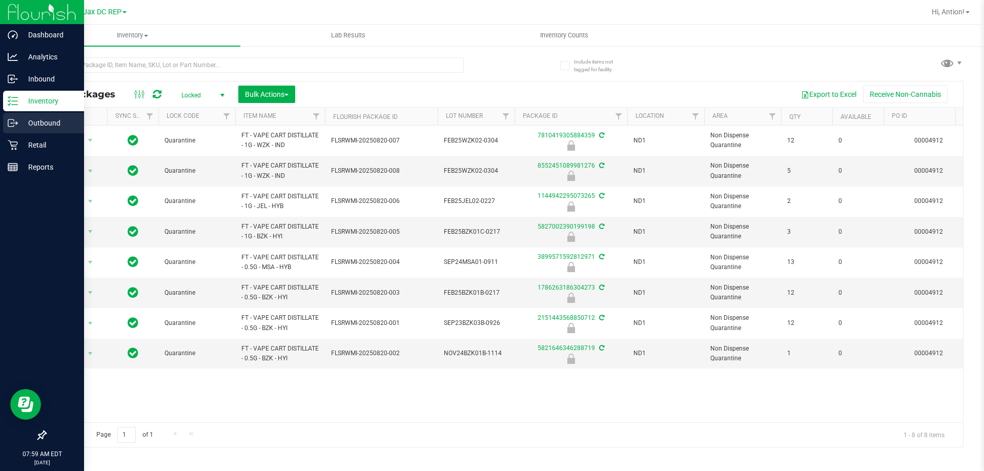
click at [19, 121] on p "Outbound" at bounding box center [48, 123] width 61 height 12
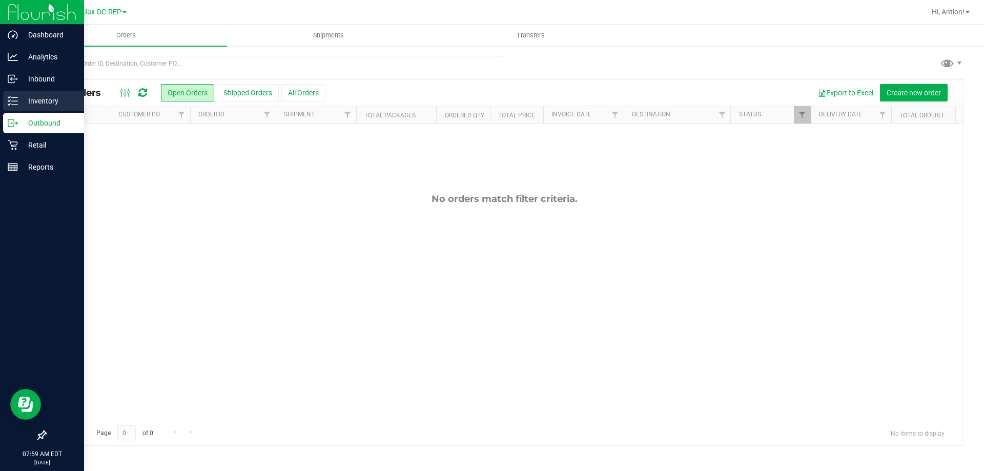
click at [36, 101] on p "Inventory" at bounding box center [48, 101] width 61 height 12
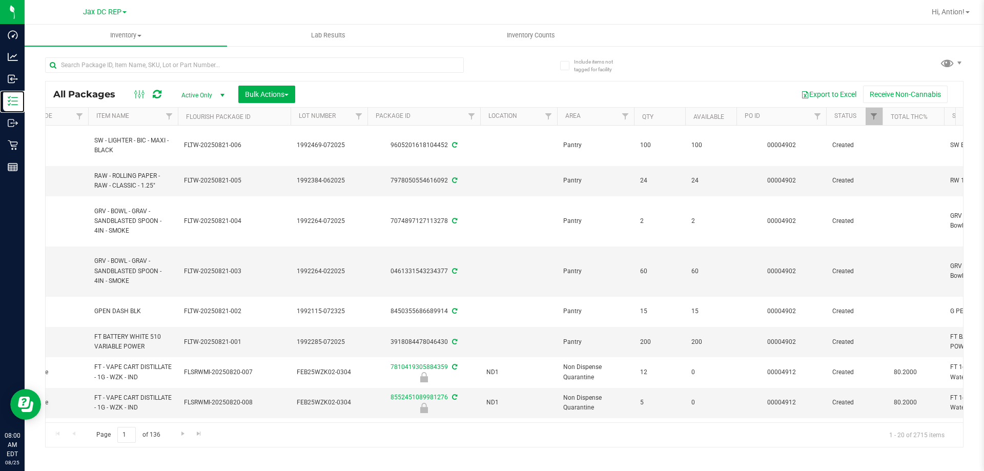
scroll to position [0, 204]
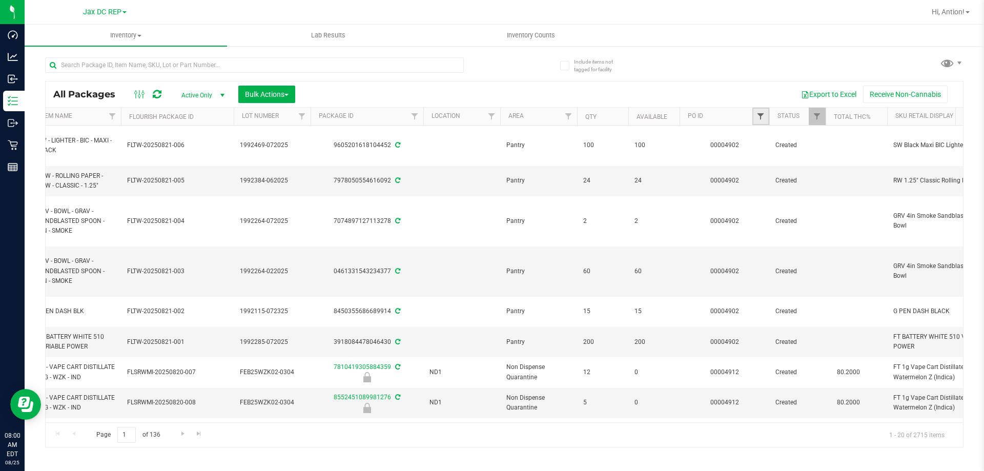
click at [759, 117] on span "Filter" at bounding box center [760, 116] width 8 height 8
click at [776, 140] on input "text" at bounding box center [811, 138] width 106 height 15
type input "4903"
click at [758, 155] on button "Filter" at bounding box center [782, 166] width 49 height 23
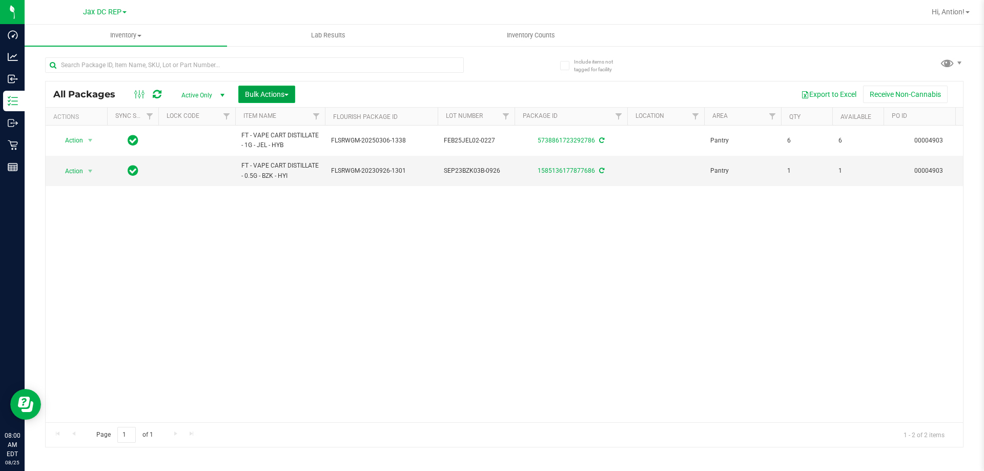
click at [274, 96] on span "Bulk Actions" at bounding box center [267, 94] width 44 height 8
click at [263, 191] on span "Lock/Unlock packages" at bounding box center [279, 193] width 70 height 8
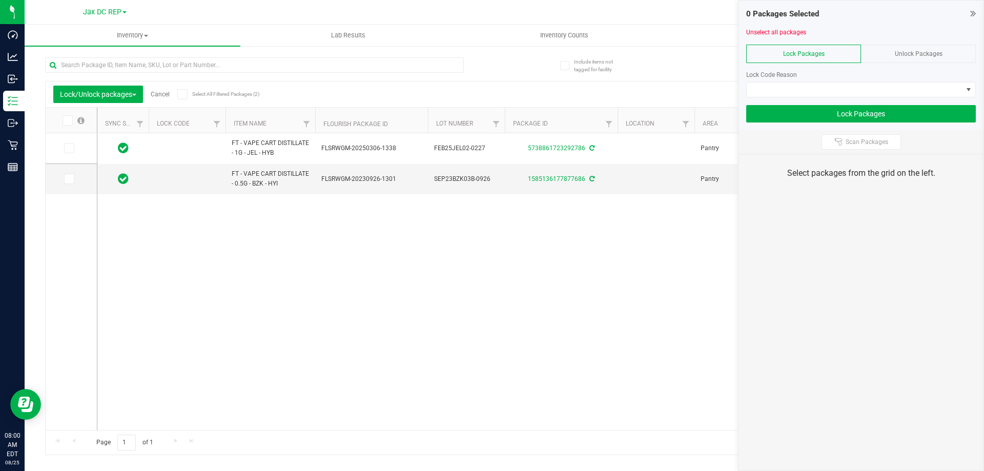
click at [178, 96] on div "Lock/Unlock packages Cancel Select All Filtered Packages (2)" at bounding box center [148, 94] width 190 height 17
click at [183, 94] on icon at bounding box center [182, 94] width 7 height 0
click at [0, 0] on input "Select All Filtered Packages (2)" at bounding box center [0, 0] width 0 height 0
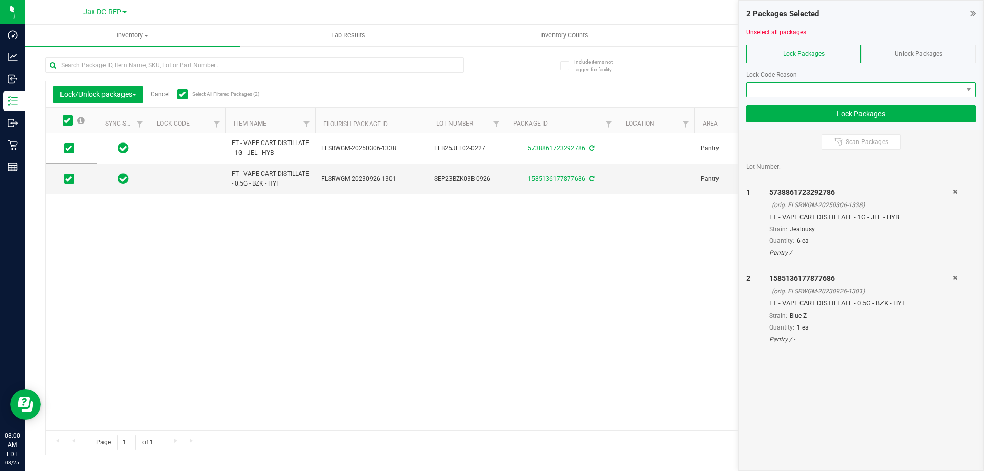
click at [856, 87] on span at bounding box center [854, 89] width 216 height 14
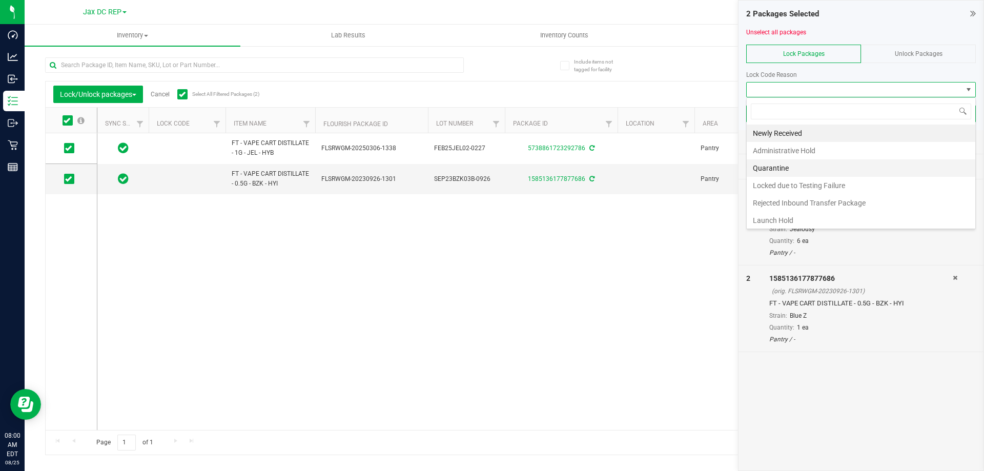
scroll to position [2, 0]
click at [799, 168] on li "Quarantine" at bounding box center [860, 165] width 228 height 17
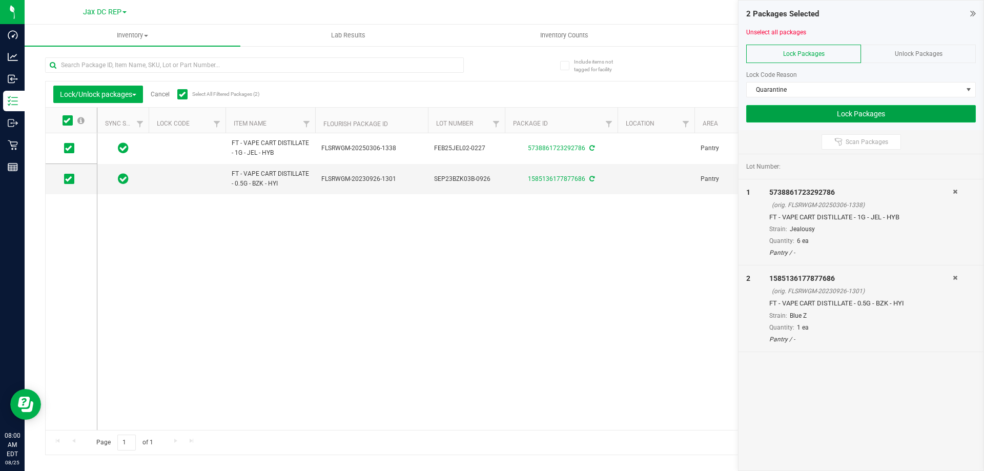
click at [784, 110] on button "Lock Packages" at bounding box center [861, 113] width 230 height 17
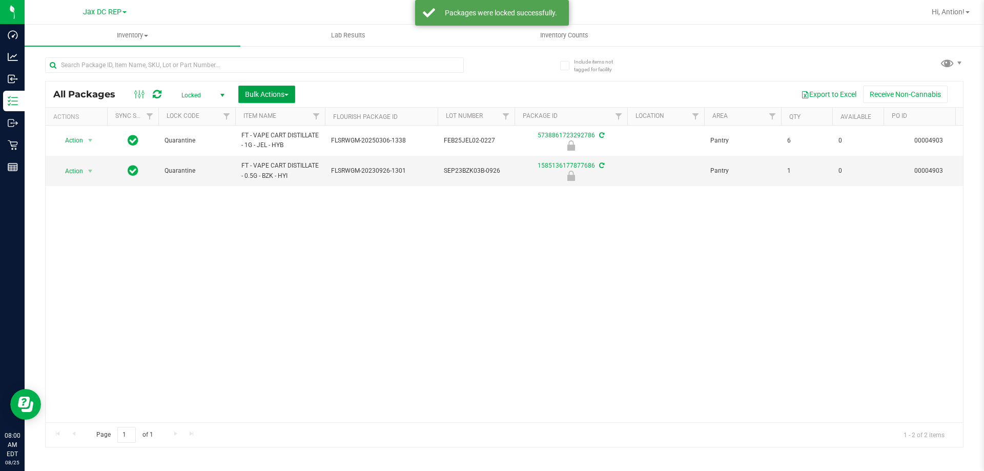
click at [263, 97] on span "Bulk Actions" at bounding box center [267, 94] width 44 height 8
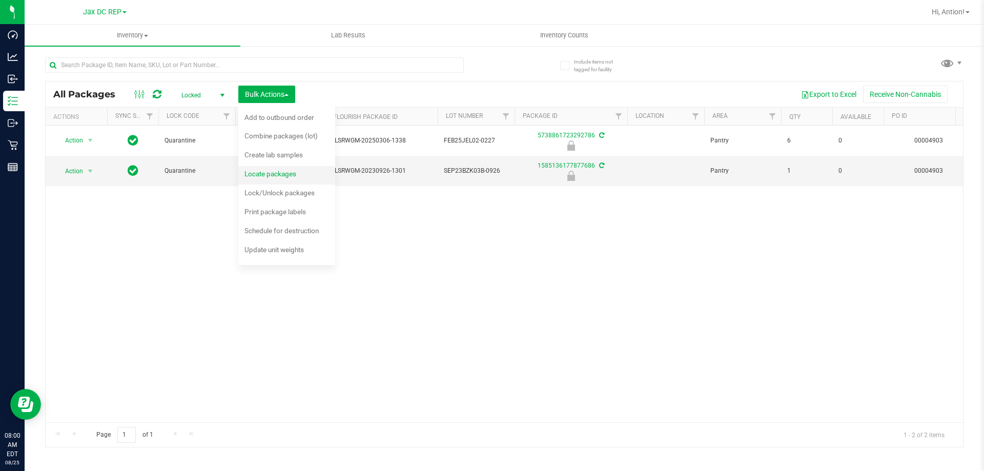
click at [269, 170] on span "Locate packages" at bounding box center [270, 174] width 52 height 8
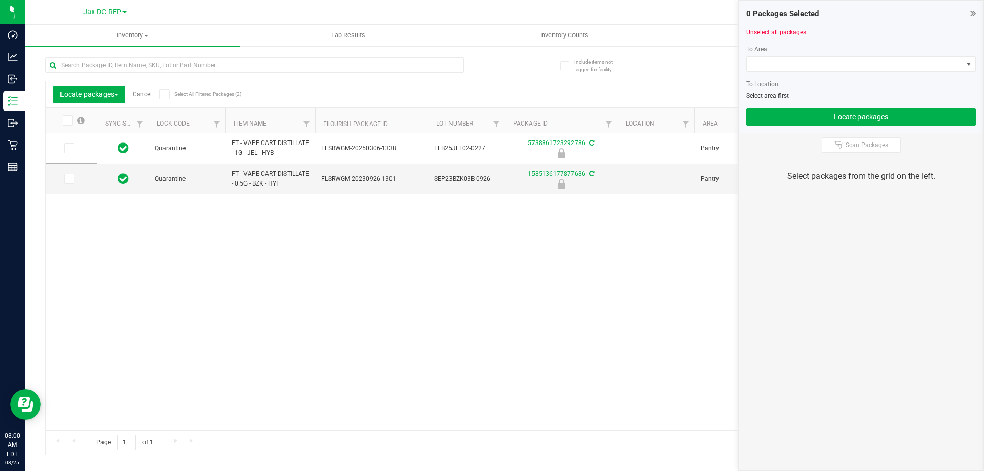
click at [165, 94] on icon at bounding box center [164, 94] width 7 height 0
click at [0, 0] on input "Select All Filtered Packages (2)" at bounding box center [0, 0] width 0 height 0
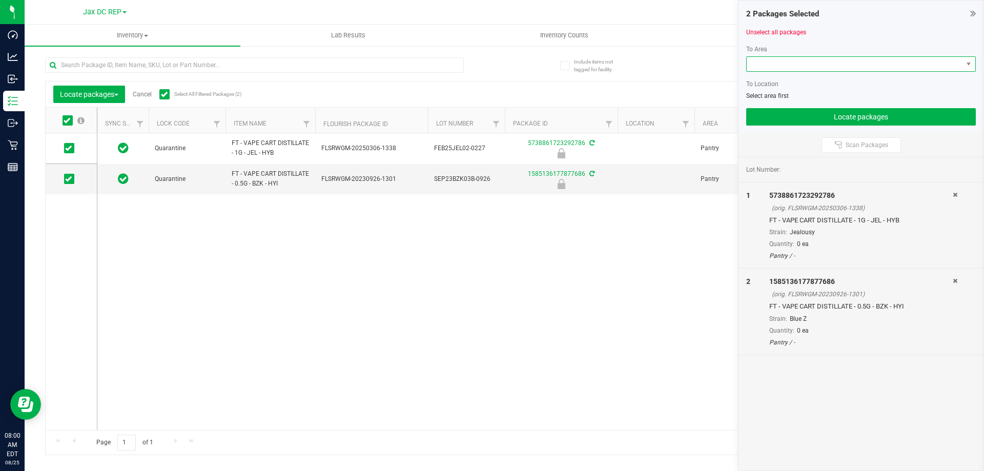
click at [912, 69] on span at bounding box center [854, 64] width 216 height 14
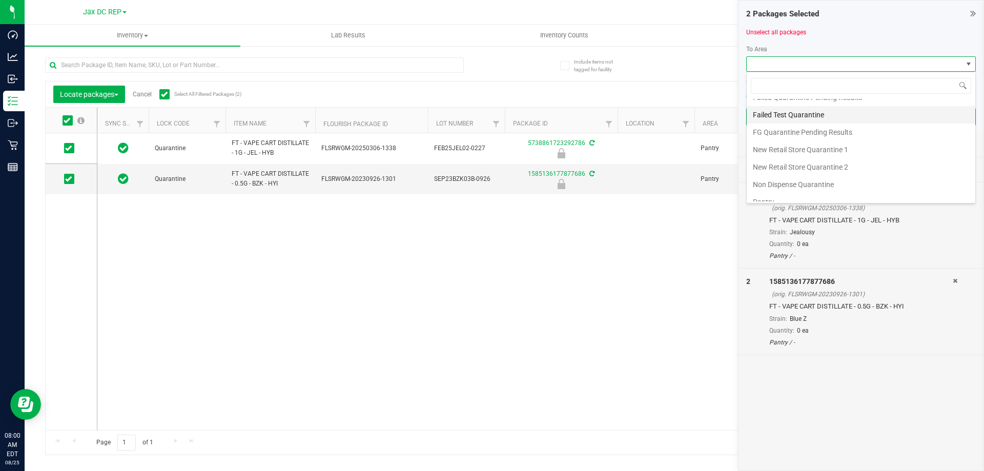
scroll to position [51, 0]
click at [810, 159] on li "Non Dispense Quarantine" at bounding box center [860, 160] width 228 height 17
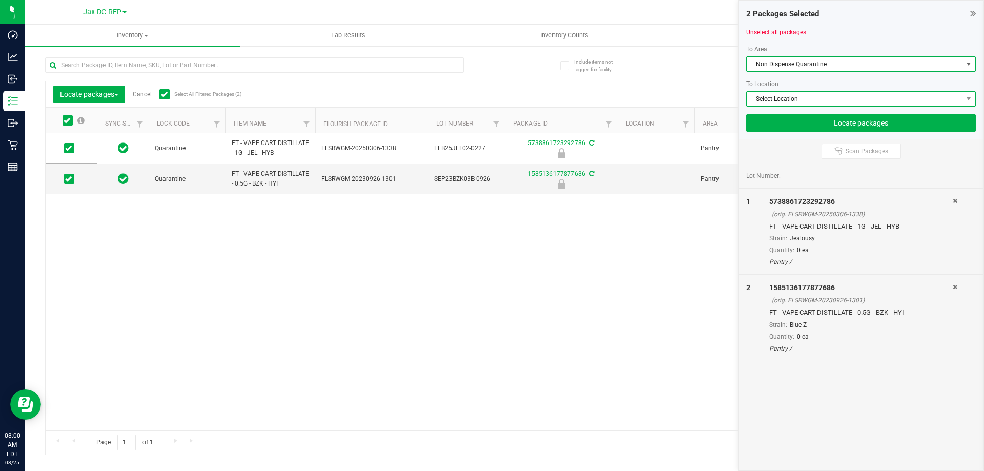
click at [794, 101] on span "Select Location" at bounding box center [854, 99] width 216 height 14
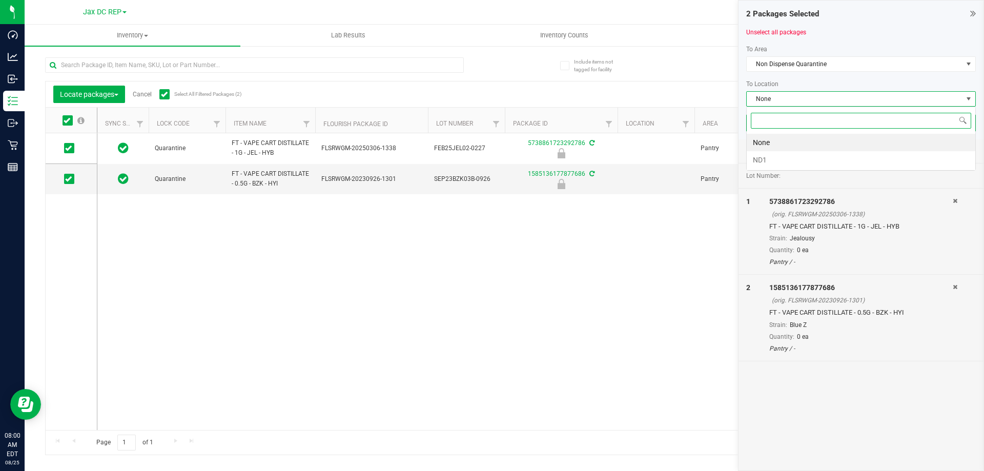
scroll to position [15, 230]
click at [781, 157] on li "ND1" at bounding box center [860, 159] width 228 height 17
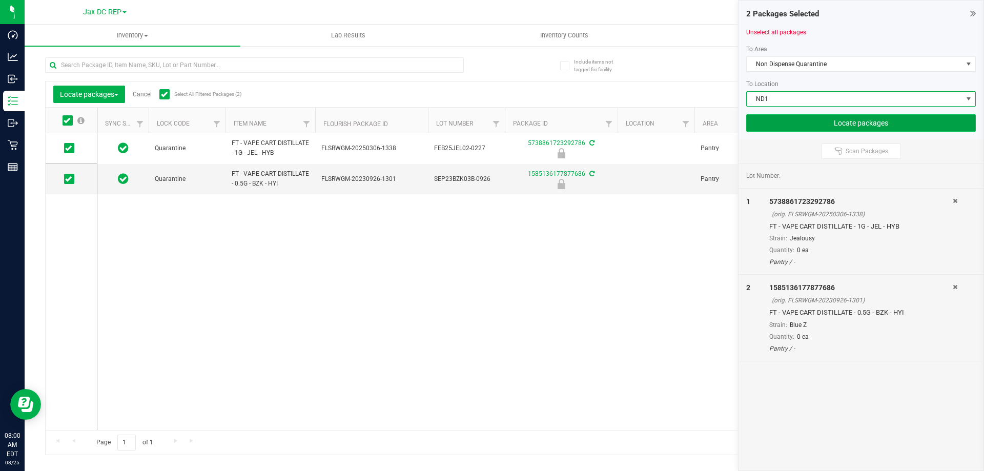
click at [783, 123] on button "Locate packages" at bounding box center [861, 122] width 230 height 17
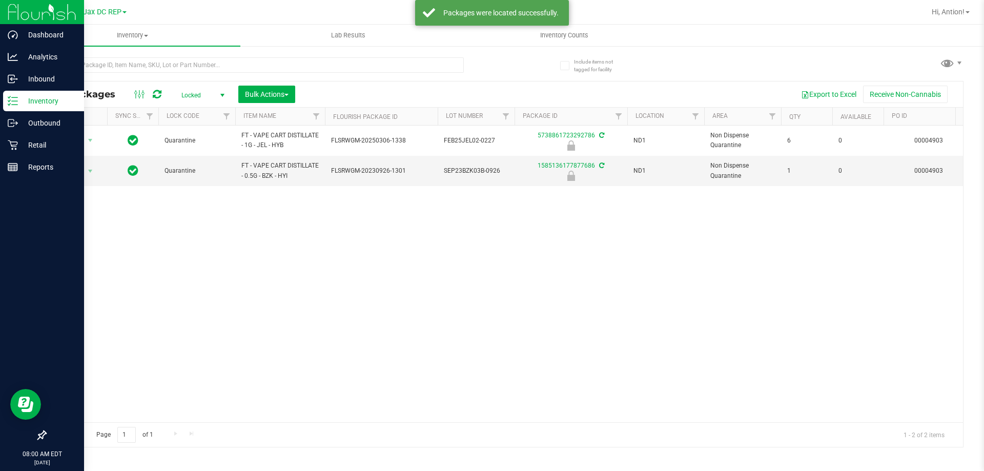
click at [30, 99] on p "Inventory" at bounding box center [48, 101] width 61 height 12
click at [57, 94] on div "Inventory" at bounding box center [43, 101] width 81 height 20
click at [44, 75] on p "Inbound" at bounding box center [48, 79] width 61 height 12
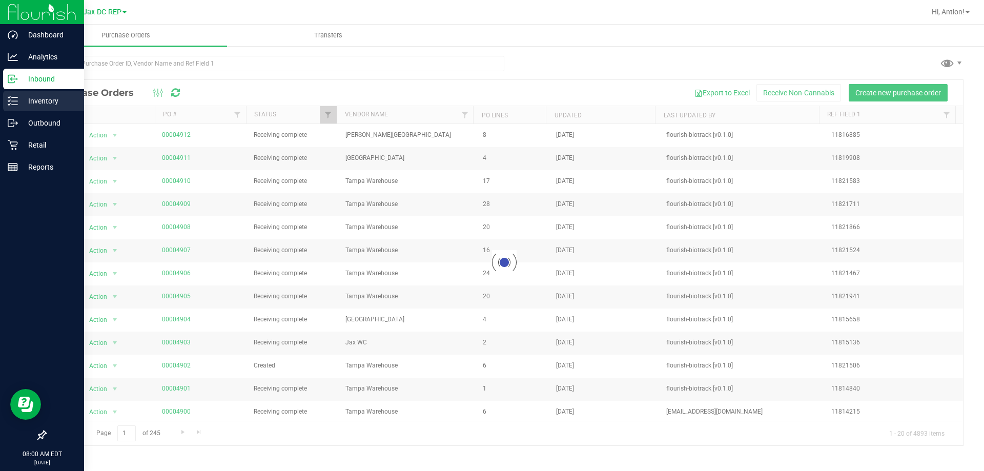
click at [41, 101] on p "Inventory" at bounding box center [48, 101] width 61 height 12
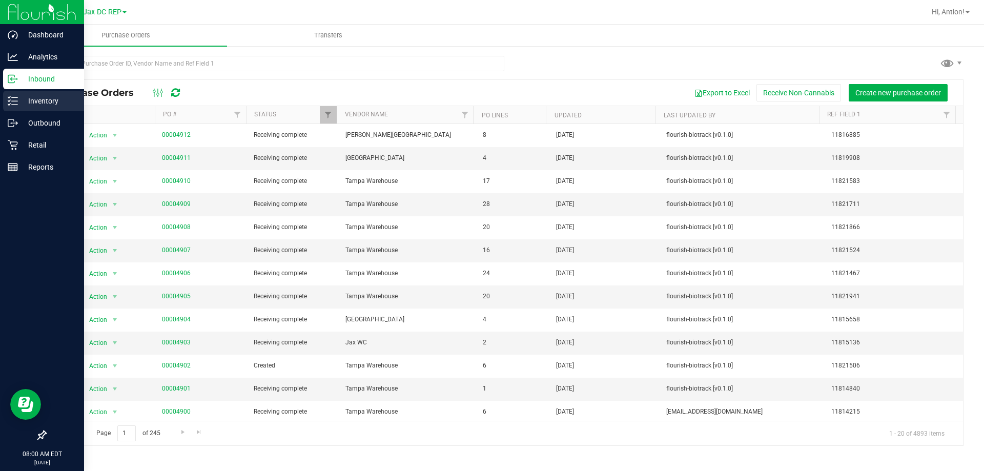
click at [39, 99] on p "Inventory" at bounding box center [48, 101] width 61 height 12
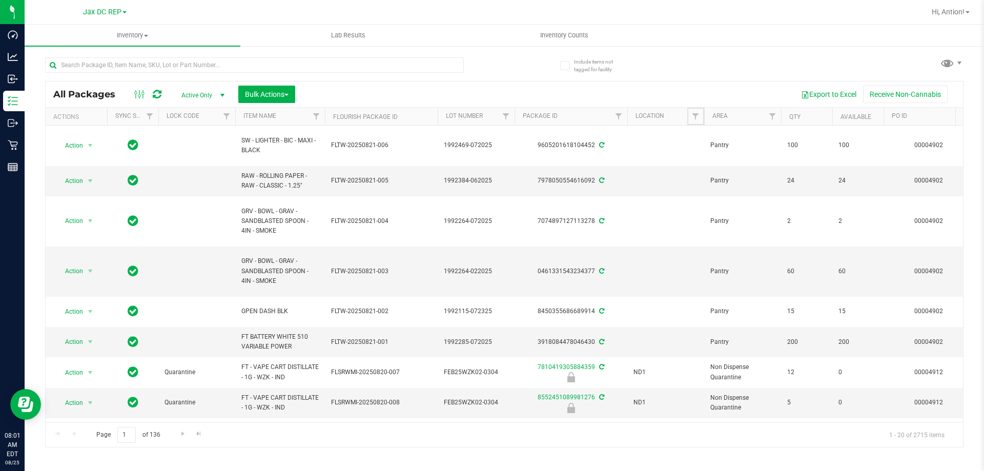
click at [698, 114] on span "Filter" at bounding box center [695, 116] width 8 height 8
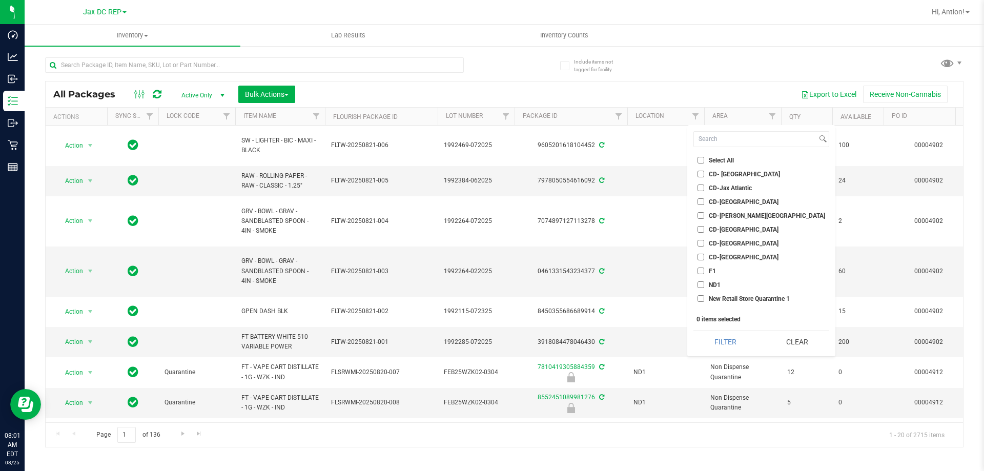
click at [706, 282] on label "ND1" at bounding box center [708, 284] width 23 height 7
click at [704, 282] on input "ND1" at bounding box center [700, 284] width 7 height 7
checkbox input "true"
click at [712, 337] on button "Filter" at bounding box center [725, 341] width 64 height 23
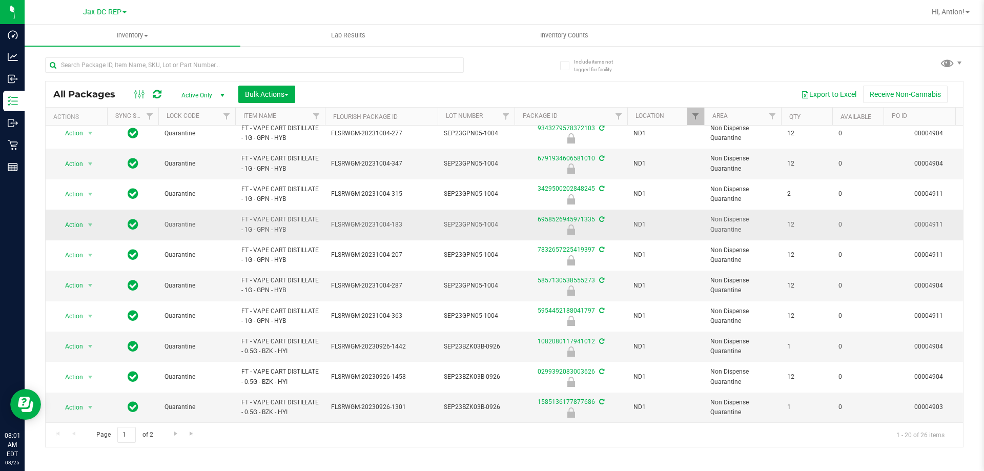
scroll to position [319, 0]
click at [539, 37] on span "Inventory Counts" at bounding box center [564, 35] width 76 height 9
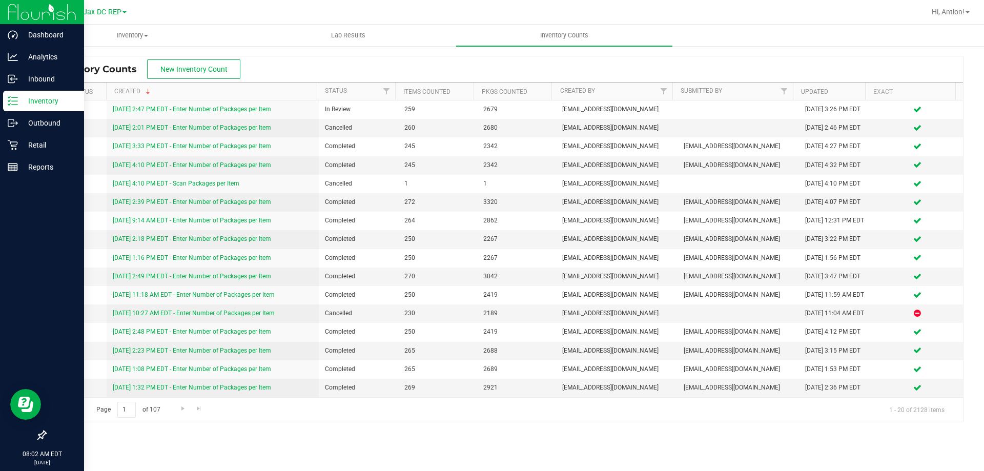
click at [24, 105] on p "Inventory" at bounding box center [48, 101] width 61 height 12
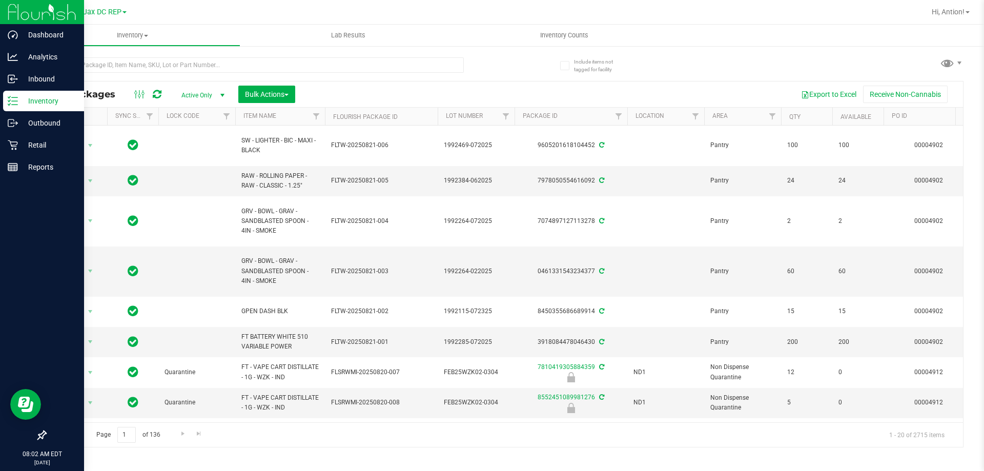
click at [53, 101] on p "Inventory" at bounding box center [48, 101] width 61 height 12
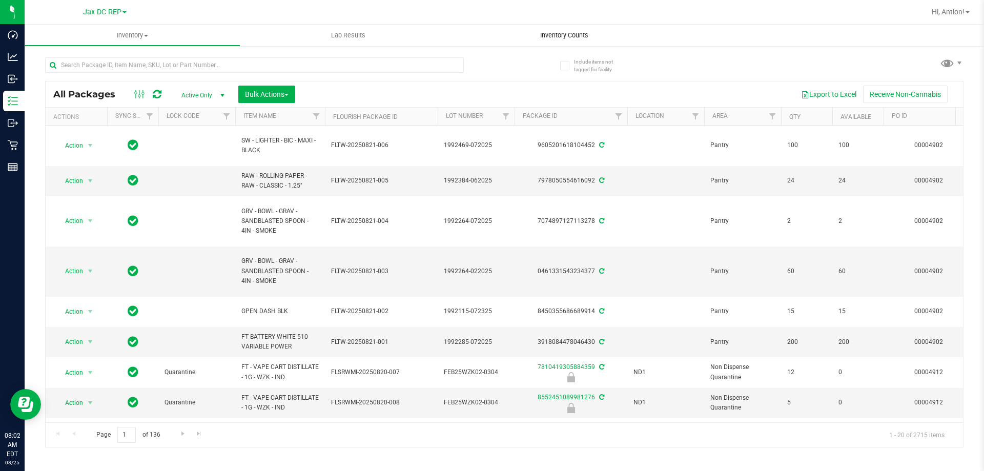
click at [575, 36] on span "Inventory Counts" at bounding box center [564, 35] width 76 height 9
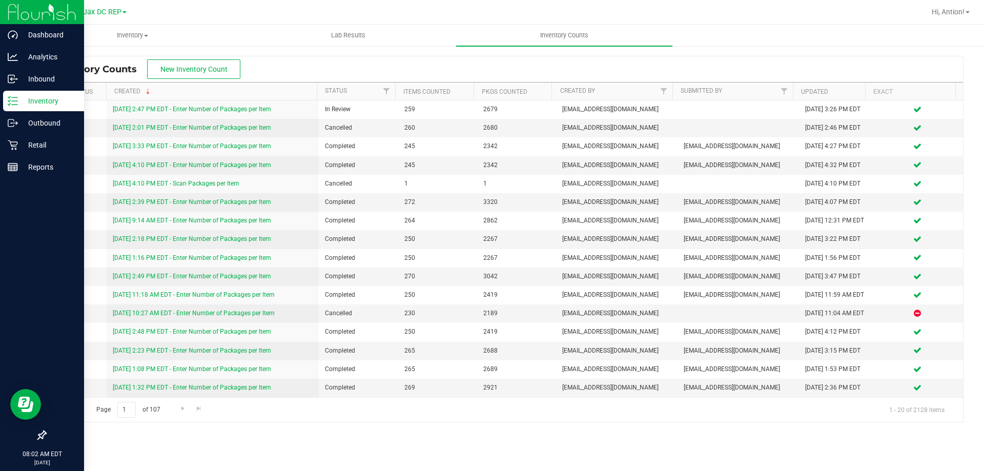
click at [44, 108] on div "Inventory" at bounding box center [43, 101] width 81 height 20
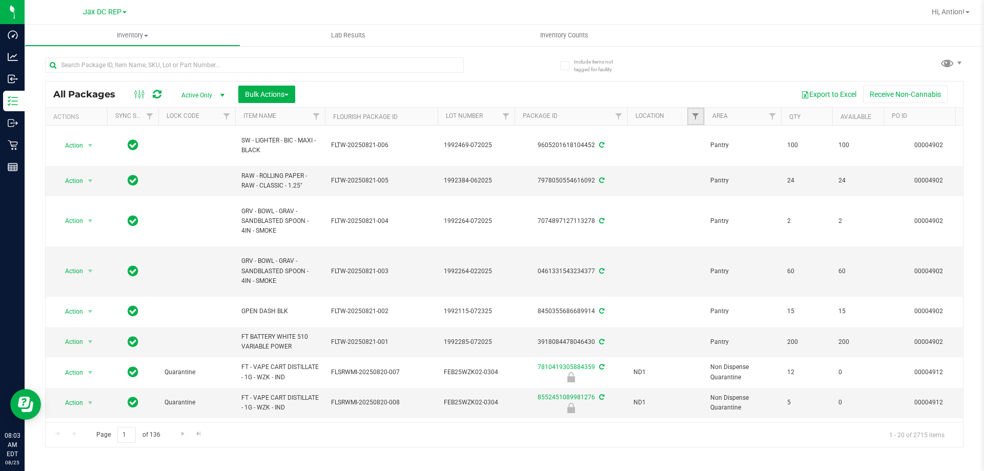
click at [695, 122] on link "Filter" at bounding box center [695, 116] width 17 height 17
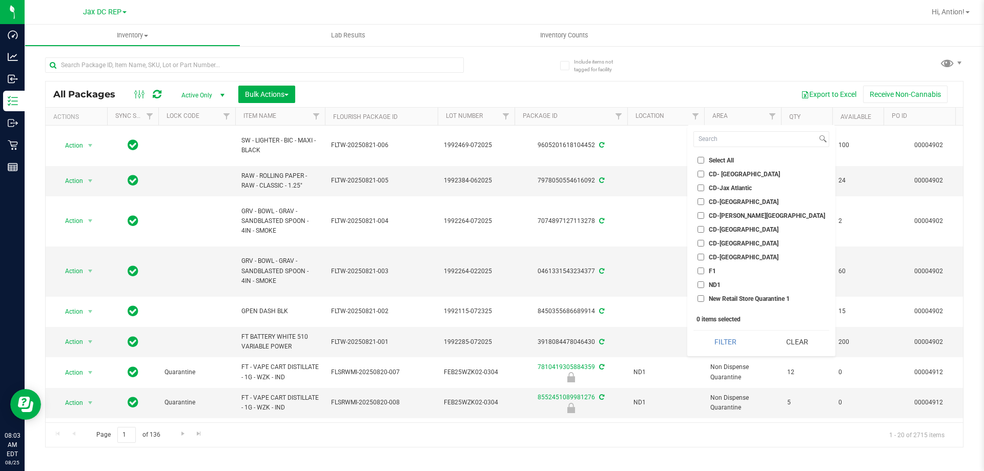
click at [702, 285] on input "ND1" at bounding box center [700, 284] width 7 height 7
checkbox input "true"
click at [712, 344] on button "Filter" at bounding box center [725, 341] width 64 height 23
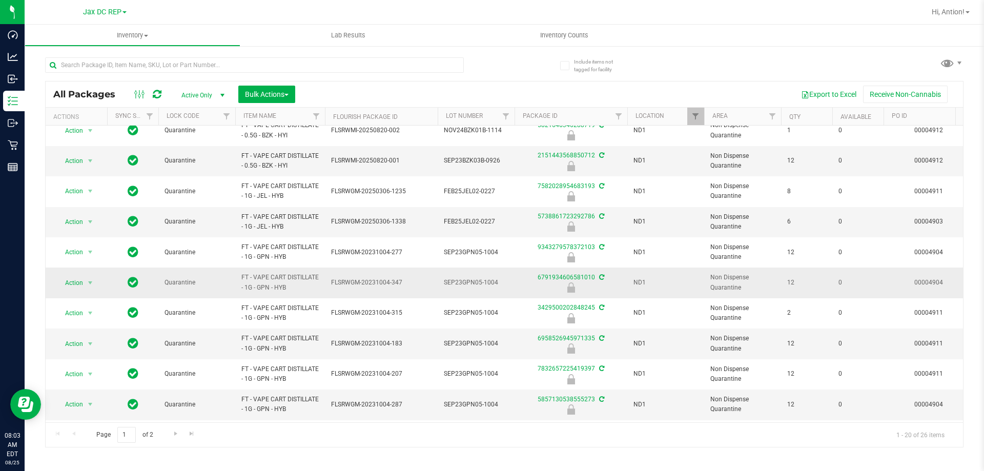
scroll to position [165, 0]
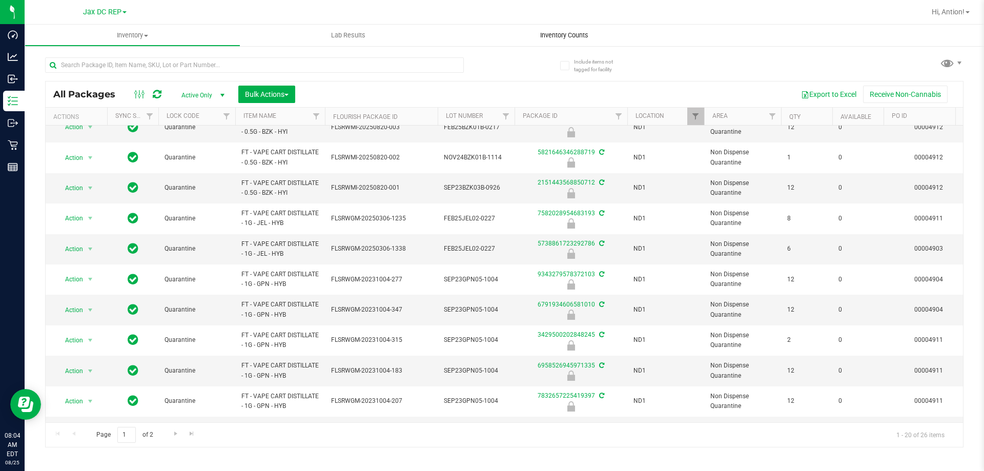
click at [563, 37] on span "Inventory Counts" at bounding box center [564, 35] width 76 height 9
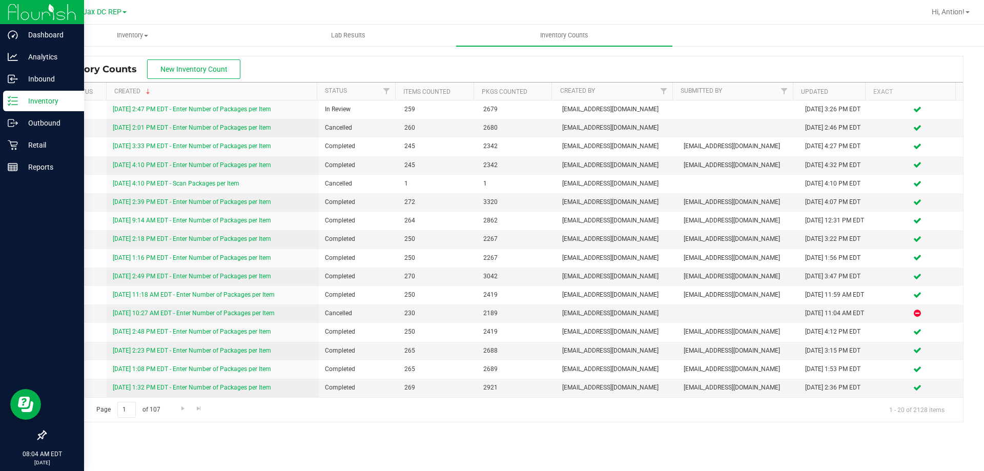
click at [33, 108] on div "Inventory" at bounding box center [43, 101] width 81 height 20
